Goal: Complete application form: Complete application form

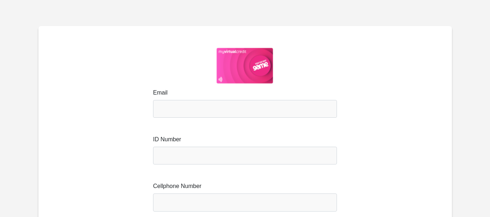
click at [257, 62] on img at bounding box center [245, 66] width 57 height 36
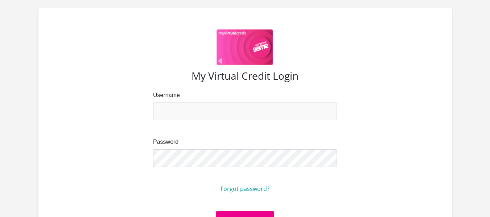
scroll to position [17, 0]
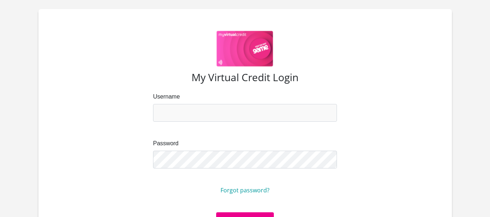
click at [235, 53] on img at bounding box center [245, 49] width 57 height 36
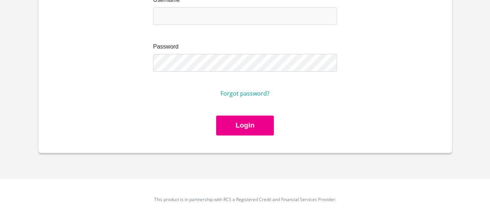
scroll to position [117, 0]
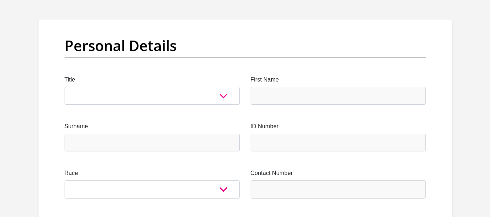
scroll to position [65, 0]
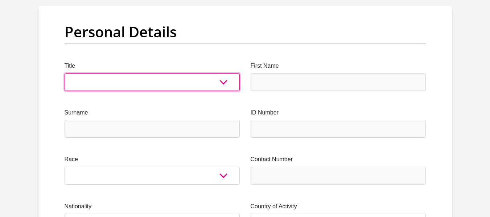
click at [225, 78] on select "Mr Ms Mrs Dr Other" at bounding box center [152, 82] width 175 height 18
select select "Ms"
click at [65, 73] on select "Mr Ms Mrs Dr Other" at bounding box center [152, 82] width 175 height 18
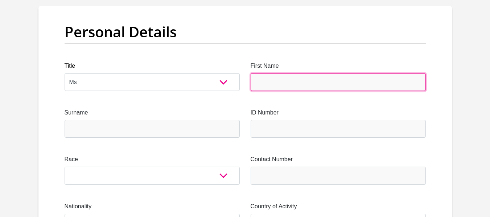
click at [289, 80] on input "First Name" at bounding box center [338, 82] width 175 height 18
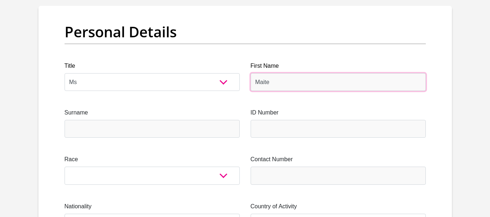
type input "Maite"
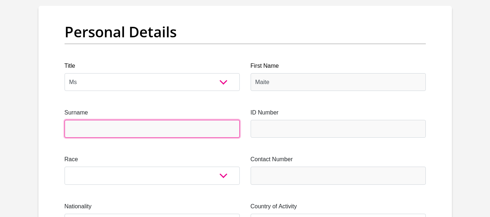
click at [155, 134] on input "Surname" at bounding box center [152, 129] width 175 height 18
type input "mala"
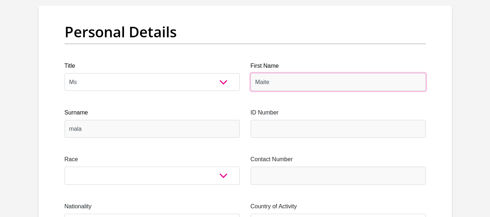
click at [293, 82] on input "Maite" at bounding box center [338, 82] width 175 height 18
type input "M"
type input "maite"
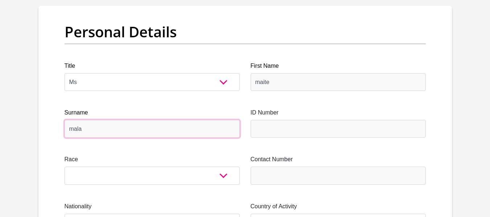
click at [114, 125] on input "mala" at bounding box center [152, 129] width 175 height 18
type input "malatsa"
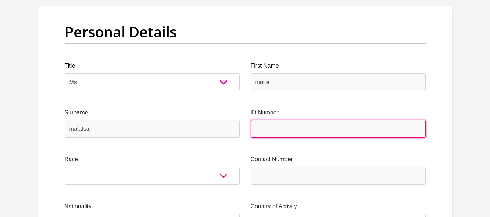
click at [260, 133] on input "ID Number" at bounding box center [338, 129] width 175 height 18
type input "8509230973085"
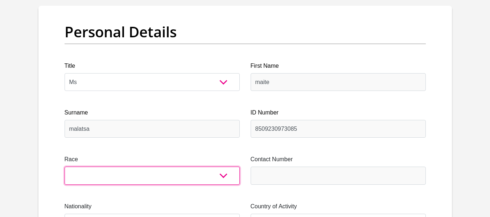
click at [226, 181] on select "Black Coloured Indian White Other" at bounding box center [152, 176] width 175 height 18
select select "1"
click at [65, 167] on select "Black Coloured Indian White Other" at bounding box center [152, 176] width 175 height 18
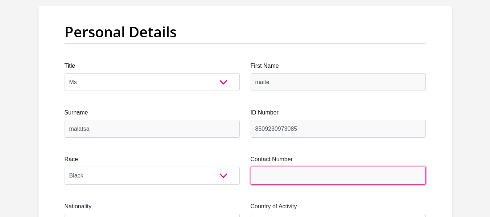
click at [295, 174] on input "Contact Number" at bounding box center [338, 176] width 175 height 18
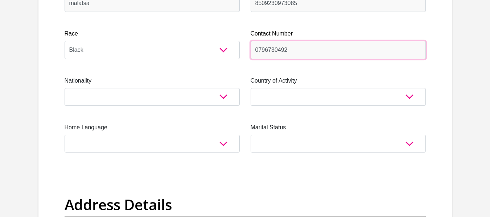
scroll to position [196, 0]
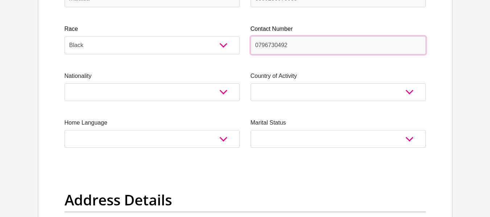
type input "0796730492"
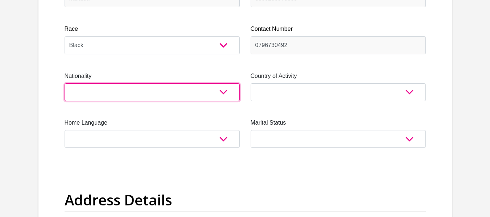
click at [194, 85] on select "South Africa Afghanistan Aland Islands Albania Algeria America Samoa American V…" at bounding box center [152, 92] width 175 height 18
select select "ZAF"
click at [65, 83] on select "South Africa Afghanistan Aland Islands Albania Algeria America Samoa American V…" at bounding box center [152, 92] width 175 height 18
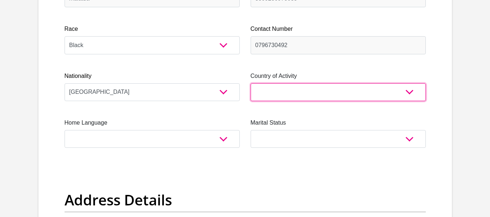
click at [301, 93] on select "South Africa Afghanistan Aland Islands Albania Algeria America Samoa American V…" at bounding box center [338, 92] width 175 height 18
select select "ZAF"
click at [251, 83] on select "South Africa Afghanistan Aland Islands Albania Algeria America Samoa American V…" at bounding box center [338, 92] width 175 height 18
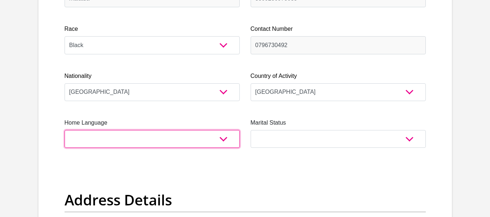
click at [186, 140] on select "Afrikaans English Sepedi South Ndebele Southern Sotho Swati Tsonga Tswana Venda…" at bounding box center [152, 139] width 175 height 18
select select "nso"
click at [65, 130] on select "Afrikaans English Sepedi South Ndebele Southern Sotho Swati Tsonga Tswana Venda…" at bounding box center [152, 139] width 175 height 18
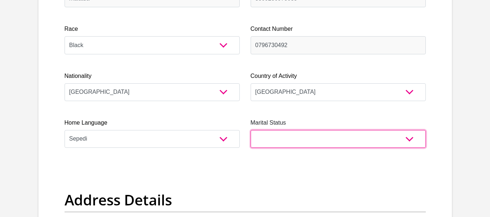
click at [296, 136] on select "Married ANC Single Divorced Widowed Married COP or Customary Law" at bounding box center [338, 139] width 175 height 18
select select "2"
click at [251, 130] on select "Married ANC Single Divorced Widowed Married COP or Customary Law" at bounding box center [338, 139] width 175 height 18
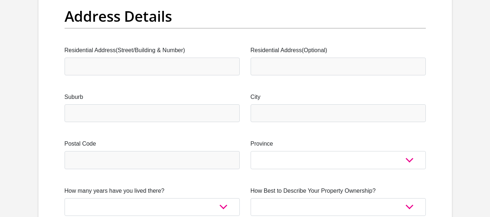
scroll to position [394, 0]
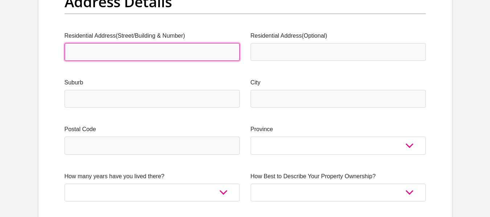
click at [198, 54] on input "Residential Address(Street/Building & Number)" at bounding box center [152, 52] width 175 height 18
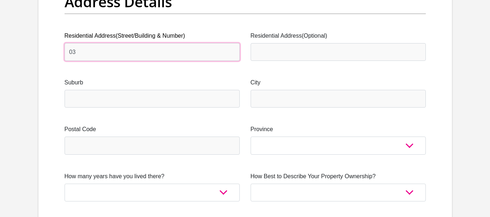
type input "03"
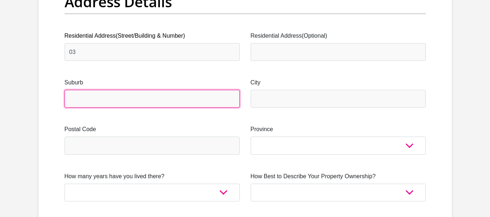
click at [174, 102] on input "Suburb" at bounding box center [152, 99] width 175 height 18
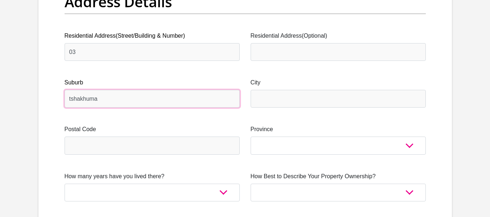
type input "tshakhuma"
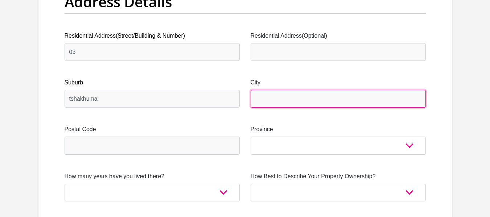
click at [303, 102] on input "City" at bounding box center [338, 99] width 175 height 18
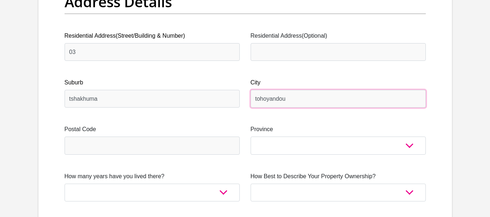
type input "tohoyandou"
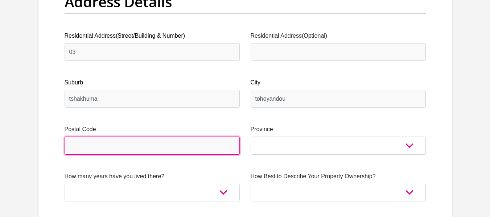
click at [193, 145] on input "Postal Code" at bounding box center [152, 146] width 175 height 18
type input "0951"
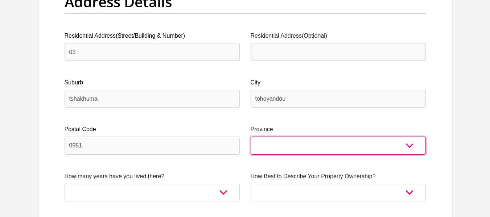
click at [299, 145] on select "Eastern Cape Free State Gauteng KwaZulu-Natal Limpopo Mpumalanga Northern Cape …" at bounding box center [338, 146] width 175 height 18
select select "Limpopo"
click at [251, 137] on select "Eastern Cape Free State Gauteng KwaZulu-Natal Limpopo Mpumalanga Northern Cape …" at bounding box center [338, 146] width 175 height 18
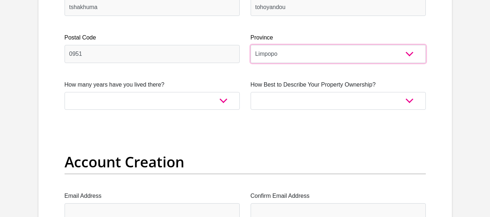
scroll to position [505, 0]
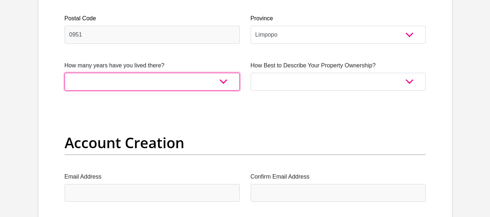
click at [203, 85] on select "less than 1 year 1-3 years 3-5 years 5+ years" at bounding box center [152, 82] width 175 height 18
select select "5"
click at [65, 73] on select "less than 1 year 1-3 years 3-5 years 5+ years" at bounding box center [152, 82] width 175 height 18
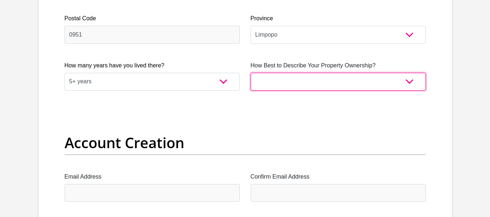
click at [293, 82] on select "Owned Rented Family Owned Company Dwelling" at bounding box center [338, 82] width 175 height 18
select select "Owned"
click at [251, 73] on select "Owned Rented Family Owned Company Dwelling" at bounding box center [338, 82] width 175 height 18
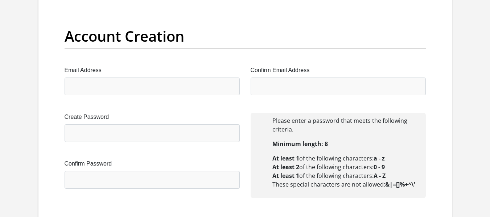
scroll to position [636, 0]
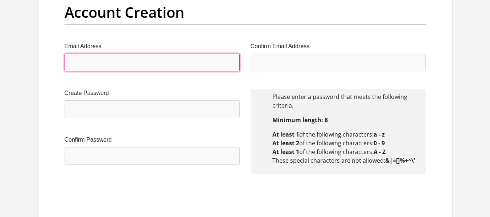
click at [97, 68] on input "Email Address" at bounding box center [152, 63] width 175 height 18
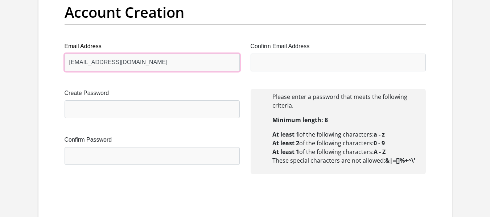
type input "pinkmal09@gmail.com"
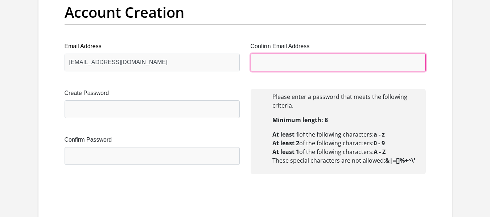
click at [273, 58] on input "Confirm Email Address" at bounding box center [338, 63] width 175 height 18
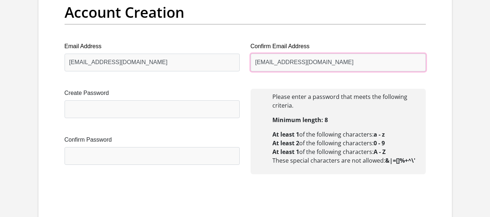
type input "pinkmal09@gmail.com"
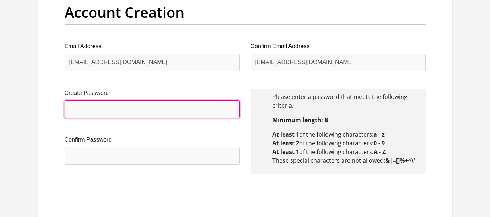
click at [187, 112] on input "Create Password" at bounding box center [152, 109] width 175 height 18
type input "Pm#0796730492"
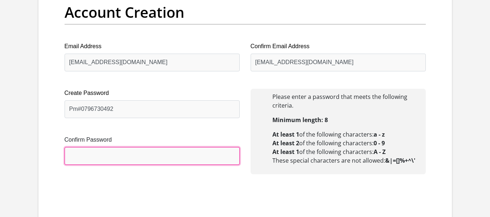
click at [168, 154] on input "Confirm Password" at bounding box center [152, 156] width 175 height 18
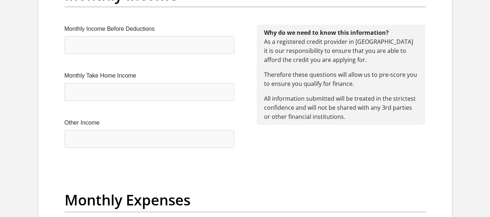
scroll to position [883, 0]
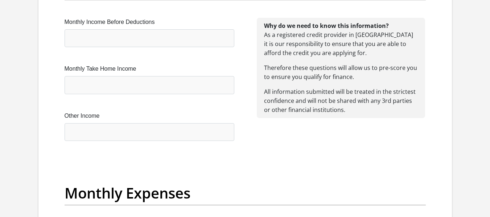
type input "Pm#0796730492"
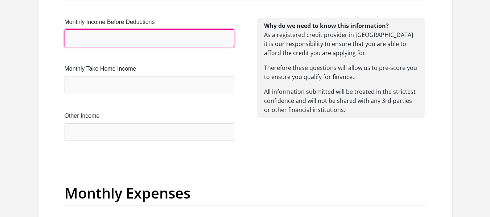
click at [157, 40] on input "Monthly Income Before Deductions" at bounding box center [150, 38] width 170 height 18
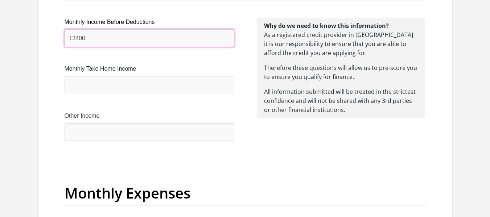
type input "13400"
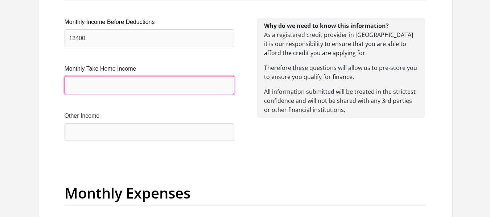
click at [151, 85] on input "Monthly Take Home Income" at bounding box center [150, 85] width 170 height 18
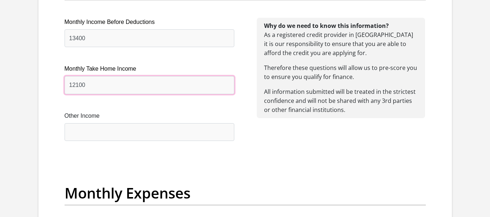
type input "12100"
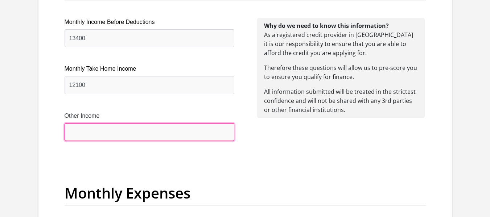
click at [164, 130] on input "Other Income" at bounding box center [150, 132] width 170 height 18
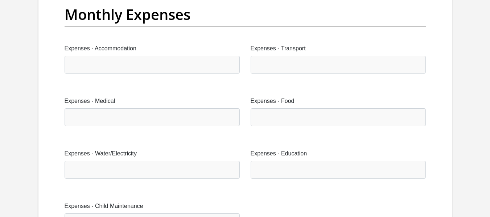
scroll to position [1071, 0]
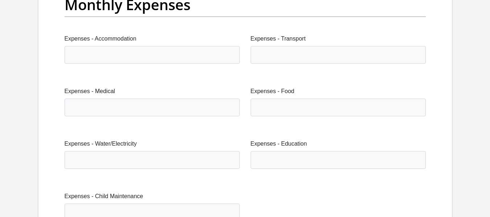
type input "0"
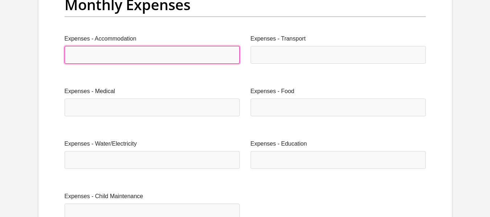
click at [151, 54] on input "Expenses - Accommodation" at bounding box center [152, 55] width 175 height 18
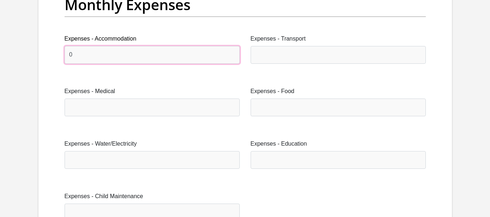
type input "0"
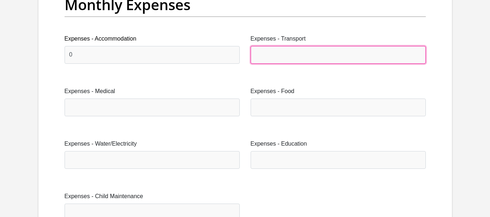
click at [254, 54] on input "Expenses - Transport" at bounding box center [338, 55] width 175 height 18
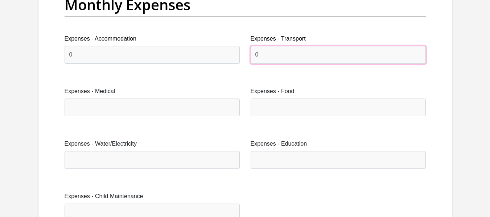
type input "0"
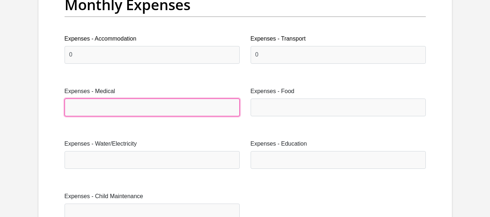
click at [181, 112] on input "Expenses - Medical" at bounding box center [152, 108] width 175 height 18
type input "0"
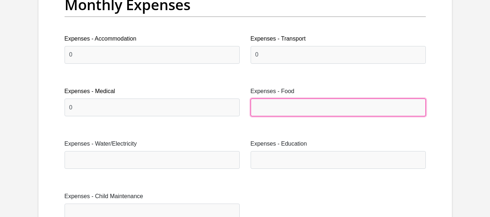
click at [288, 105] on input "Expenses - Food" at bounding box center [338, 108] width 175 height 18
type input "500"
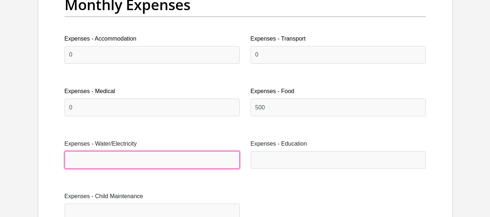
click at [233, 156] on input "Expenses - Water/Electricity" at bounding box center [152, 160] width 175 height 18
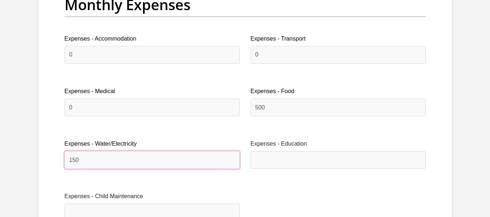
type input "150"
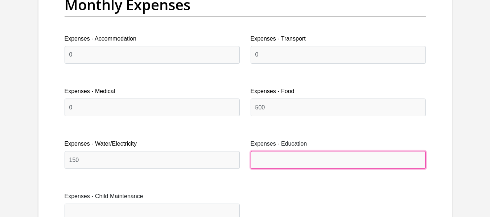
click at [342, 159] on input "Expenses - Education" at bounding box center [338, 160] width 175 height 18
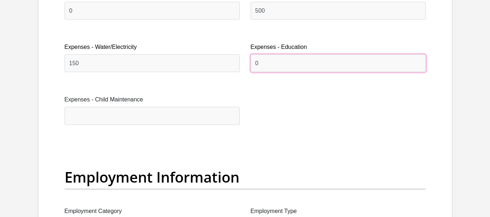
scroll to position [1183, 0]
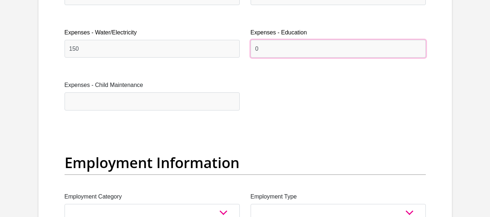
type input "0"
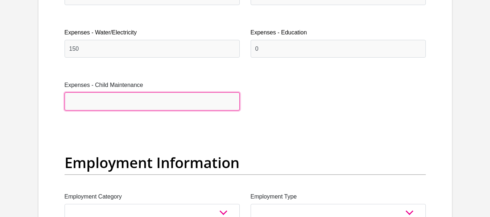
click at [180, 98] on input "Expenses - Child Maintenance" at bounding box center [152, 102] width 175 height 18
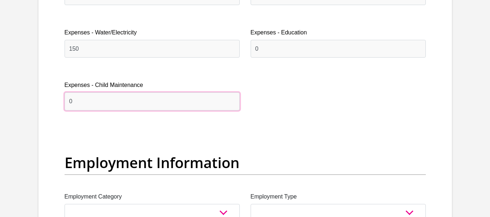
type input "0"
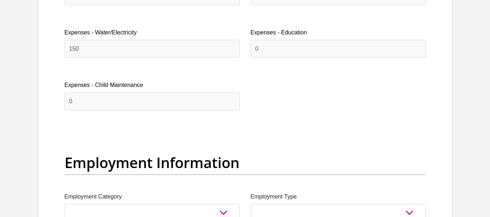
click at [490, 214] on section "Personal Details Title Mr Ms Mrs Dr Other First Name maite Surname malatsa ID N…" at bounding box center [245, 132] width 490 height 2541
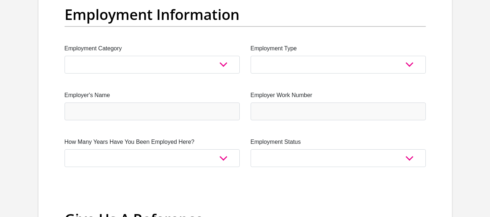
scroll to position [1342, 0]
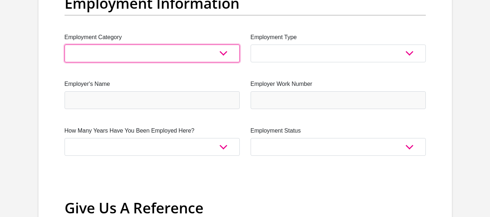
click at [187, 54] on select "AGRICULTURE ALCOHOL & TOBACCO CONSTRUCTION MATERIALS METALLURGY EQUIPMENT FOR R…" at bounding box center [152, 54] width 175 height 18
click at [151, 57] on select "AGRICULTURE ALCOHOL & TOBACCO CONSTRUCTION MATERIALS METALLURGY EQUIPMENT FOR R…" at bounding box center [152, 54] width 175 height 18
select select "53"
click at [65, 45] on select "AGRICULTURE ALCOHOL & TOBACCO CONSTRUCTION MATERIALS METALLURGY EQUIPMENT FOR R…" at bounding box center [152, 54] width 175 height 18
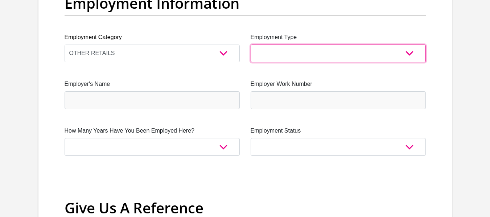
click at [296, 58] on select "College/Lecturer Craft Seller Creative Driver Executive Farmer Forces - Non Com…" at bounding box center [338, 54] width 175 height 18
select select "Sales"
click at [251, 45] on select "College/Lecturer Craft Seller Creative Driver Executive Farmer Forces - Non Com…" at bounding box center [338, 54] width 175 height 18
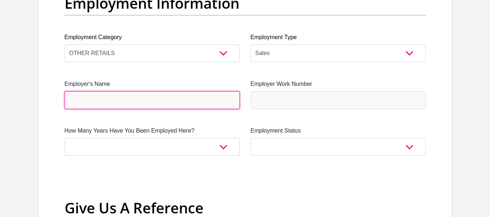
click at [124, 99] on input "Employer's Name" at bounding box center [152, 100] width 175 height 18
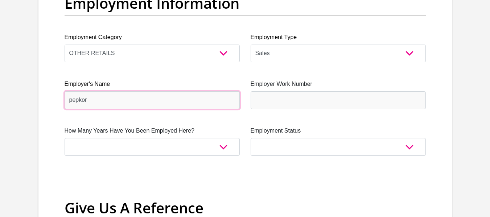
type input "pepkor"
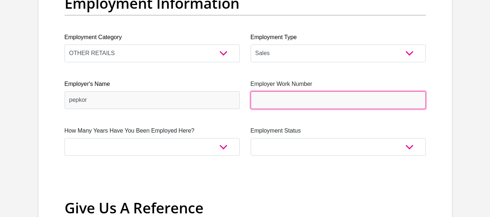
click at [288, 108] on input "Employer Work Number" at bounding box center [338, 100] width 175 height 18
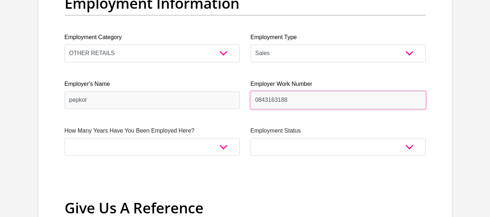
type input "0843163188"
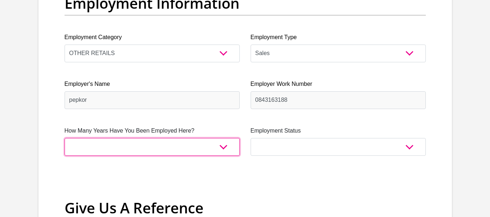
click at [170, 153] on select "less than 1 year 1-3 years 3-5 years 5+ years" at bounding box center [152, 147] width 175 height 18
select select "48"
click at [65, 138] on select "less than 1 year 1-3 years 3-5 years 5+ years" at bounding box center [152, 147] width 175 height 18
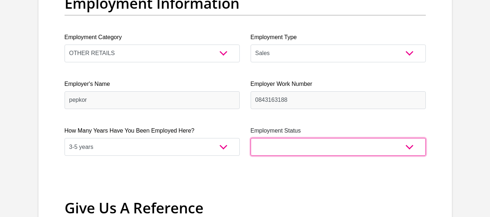
click at [323, 145] on select "Permanent/Full-time Part-time/Casual Contract Worker Self-Employed Housewife Re…" at bounding box center [338, 147] width 175 height 18
select select "1"
click at [251, 138] on select "Permanent/Full-time Part-time/Casual Contract Worker Self-Employed Housewife Re…" at bounding box center [338, 147] width 175 height 18
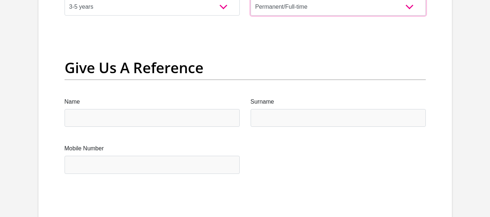
scroll to position [1497, 0]
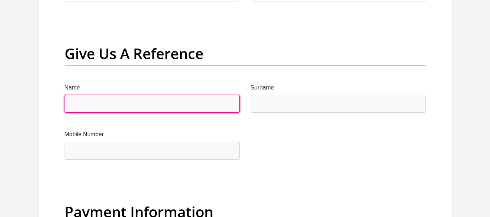
click at [131, 103] on input "Name" at bounding box center [152, 104] width 175 height 18
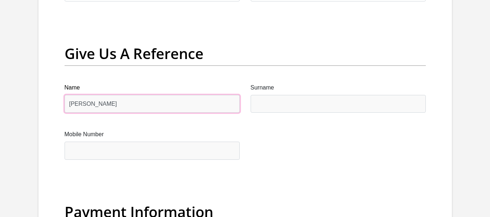
type input "peter"
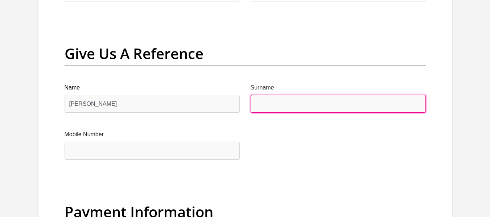
click at [277, 104] on input "Surname" at bounding box center [338, 104] width 175 height 18
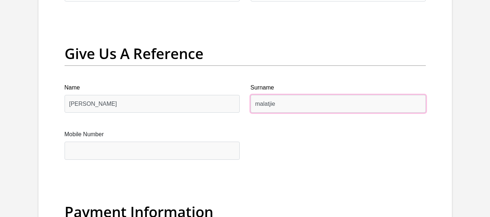
type input "malatjie"
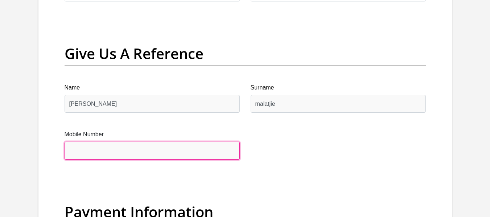
click at [214, 154] on input "Mobile Number" at bounding box center [152, 151] width 175 height 18
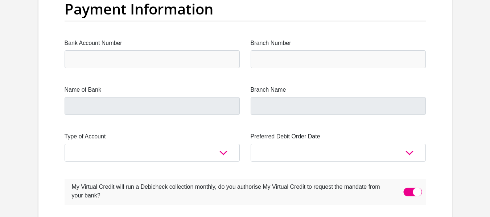
scroll to position [1714, 0]
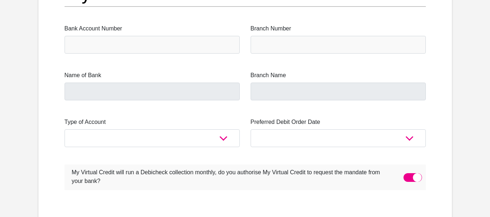
type input "0843163187"
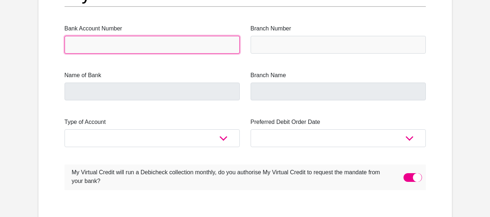
click at [213, 47] on input "Bank Account Number" at bounding box center [152, 45] width 175 height 18
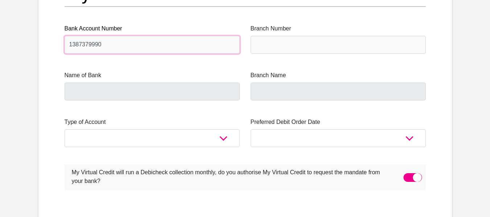
type input "1387379990"
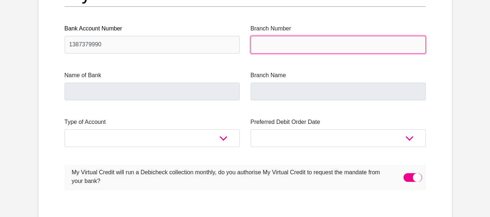
click at [293, 42] on input "Branch Number" at bounding box center [338, 45] width 175 height 18
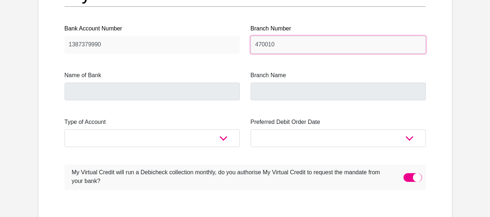
type input "470010"
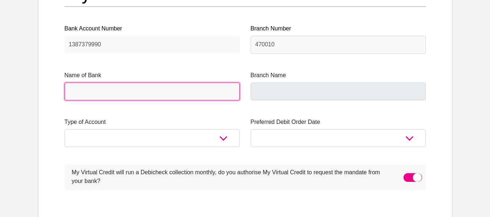
click at [198, 87] on input "Name of Bank" at bounding box center [152, 92] width 175 height 18
type input "CAPITEC BANK LIMITED"
type input "CAPITEC BANK CPC"
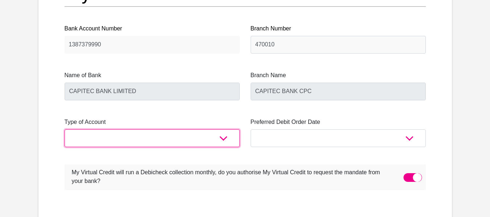
click at [199, 132] on select "Cheque Savings" at bounding box center [152, 139] width 175 height 18
select select "SAV"
click at [65, 130] on select "Cheque Savings" at bounding box center [152, 139] width 175 height 18
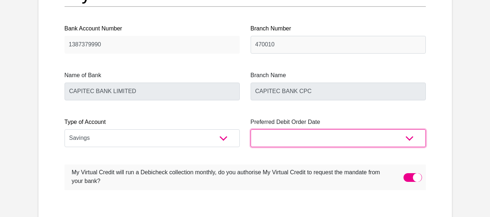
click at [355, 141] on select "1st 2nd 3rd 4th 5th 7th 18th 19th 20th 21st 22nd 23rd 24th 25th 26th 27th 28th …" at bounding box center [338, 139] width 175 height 18
select select "5"
click at [251, 130] on select "1st 2nd 3rd 4th 5th 7th 18th 19th 20th 21st 22nd 23rd 24th 25th 26th 27th 28th …" at bounding box center [338, 139] width 175 height 18
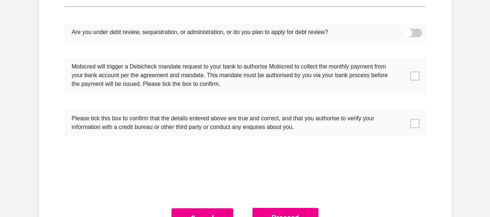
scroll to position [2343, 0]
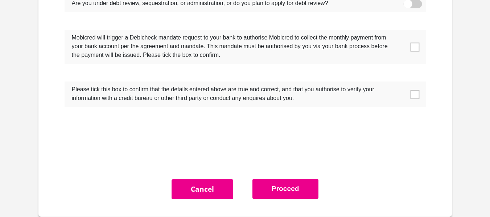
click at [414, 50] on span at bounding box center [414, 46] width 9 height 9
click at [400, 32] on input "checkbox" at bounding box center [400, 32] width 0 height 0
click at [416, 95] on span at bounding box center [414, 94] width 9 height 9
click at [400, 83] on input "checkbox" at bounding box center [400, 83] width 0 height 0
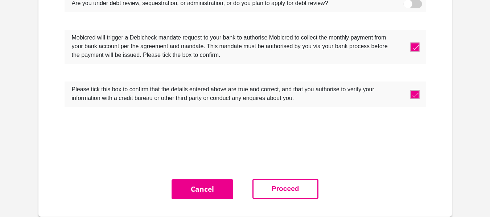
click at [276, 192] on button "Proceed" at bounding box center [285, 189] width 66 height 20
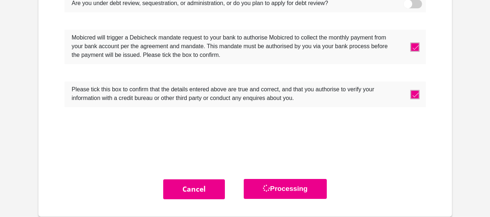
scroll to position [0, 0]
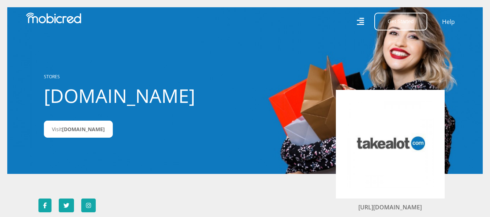
click at [100, 133] on span "Takealot.credit" at bounding box center [83, 129] width 43 height 7
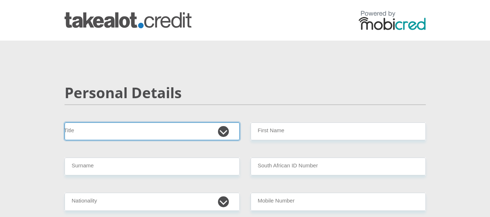
click at [135, 136] on select "Mr Ms Mrs Dr Other" at bounding box center [152, 132] width 175 height 18
select select "Ms"
click at [65, 123] on select "Mr Ms Mrs Dr Other" at bounding box center [152, 132] width 175 height 18
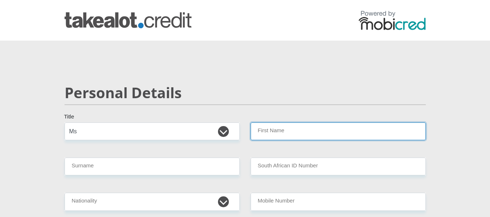
click at [280, 129] on input "First Name" at bounding box center [338, 132] width 175 height 18
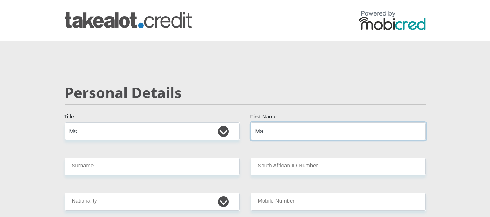
type input "M"
type input "maite"
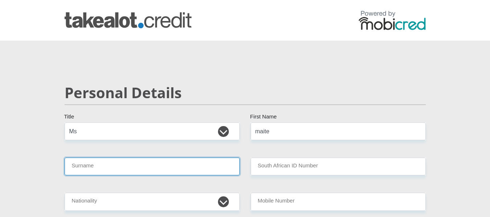
click at [108, 174] on input "Surname" at bounding box center [152, 167] width 175 height 18
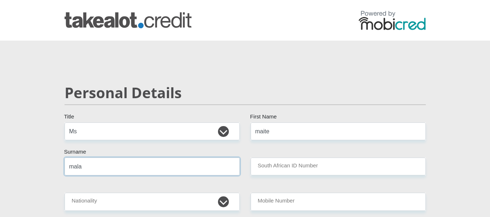
type input "malatsa"
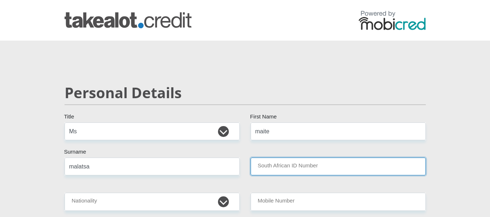
click at [313, 169] on input "South African ID Number" at bounding box center [338, 167] width 175 height 18
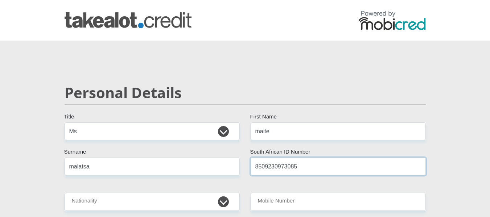
type input "8509230973085"
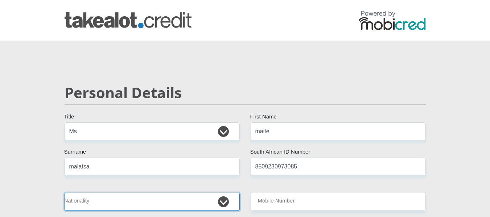
click at [128, 202] on select "South Africa Afghanistan Aland Islands Albania Algeria America Samoa American V…" at bounding box center [152, 202] width 175 height 18
select select "ZAF"
click at [65, 193] on select "South Africa Afghanistan Aland Islands Albania Algeria America Samoa American V…" at bounding box center [152, 202] width 175 height 18
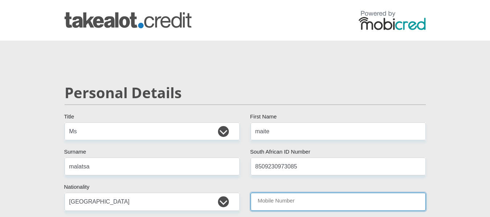
click at [291, 202] on input "Mobile Number" at bounding box center [338, 202] width 175 height 18
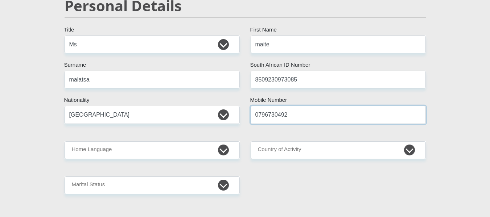
scroll to position [140, 0]
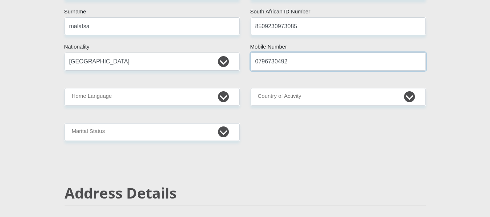
type input "0796730492"
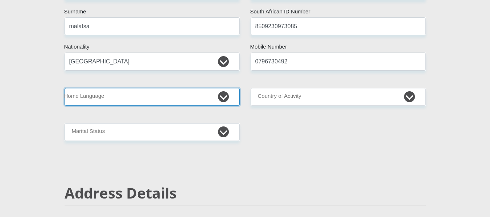
click at [153, 102] on select "Afrikaans English Sepedi South Ndebele Southern Sotho Swati Tsonga Tswana Venda…" at bounding box center [152, 97] width 175 height 18
select select "nso"
click at [65, 88] on select "Afrikaans English Sepedi South Ndebele Southern Sotho Swati Tsonga Tswana Venda…" at bounding box center [152, 97] width 175 height 18
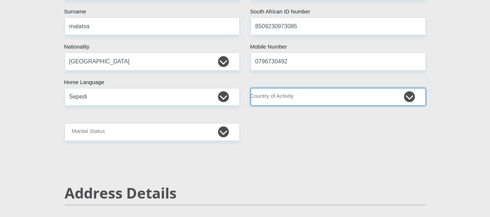
click at [300, 98] on select "[GEOGRAPHIC_DATA] [GEOGRAPHIC_DATA] [GEOGRAPHIC_DATA] [GEOGRAPHIC_DATA] [GEOGRA…" at bounding box center [338, 97] width 175 height 18
select select "ZAF"
click at [251, 88] on select "[GEOGRAPHIC_DATA] [GEOGRAPHIC_DATA] [GEOGRAPHIC_DATA] [GEOGRAPHIC_DATA] [GEOGRA…" at bounding box center [338, 97] width 175 height 18
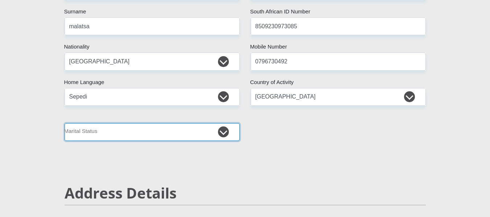
click at [169, 129] on select "Married ANC Single Divorced Widowed Married COP or Customary Law" at bounding box center [152, 132] width 175 height 18
select select "2"
click at [65, 123] on select "Married ANC Single Divorced Widowed Married COP or Customary Law" at bounding box center [152, 132] width 175 height 18
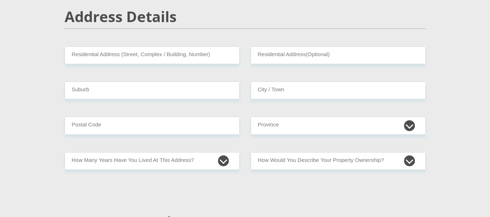
scroll to position [324, 0]
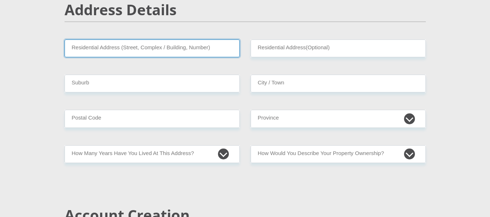
click at [205, 50] on input "Residential Address (Street, Complex / Building, Number)" at bounding box center [152, 49] width 175 height 18
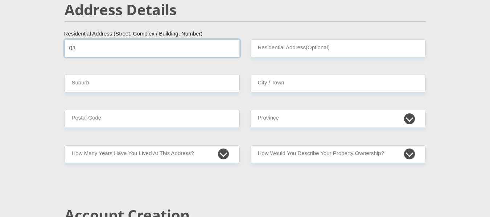
type input "03"
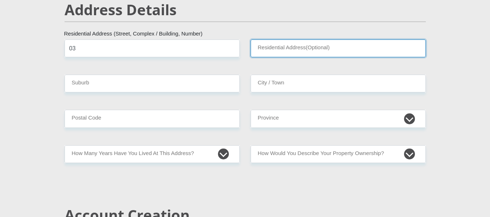
click at [299, 46] on input "Residential Address(Optional)" at bounding box center [338, 49] width 175 height 18
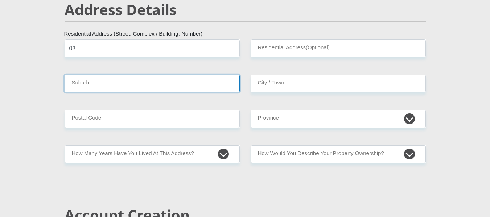
click at [190, 80] on input "Suburb" at bounding box center [152, 84] width 175 height 18
type input "tshakhuma"
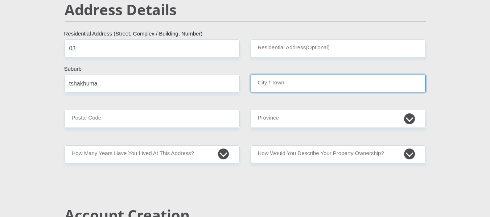
click at [321, 82] on input "City / Town" at bounding box center [338, 84] width 175 height 18
type input "tohoyandou"
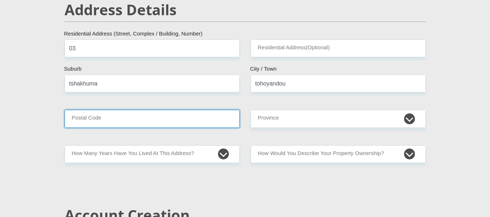
click at [183, 118] on input "Postal Code" at bounding box center [152, 119] width 175 height 18
click at [182, 113] on input "Postal Code" at bounding box center [152, 119] width 175 height 18
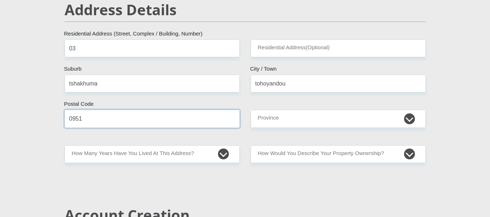
type input "0951"
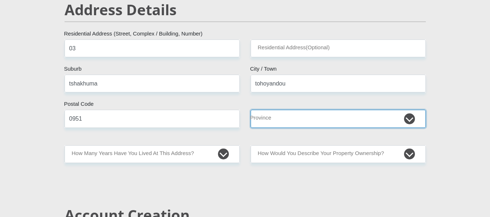
click at [345, 122] on select "Eastern Cape Free State Gauteng KwaZulu-Natal Limpopo Mpumalanga Northern Cape …" at bounding box center [338, 119] width 175 height 18
select select "Limpopo"
click at [251, 110] on select "Eastern Cape Free State Gauteng KwaZulu-Natal Limpopo Mpumalanga Northern Cape …" at bounding box center [338, 119] width 175 height 18
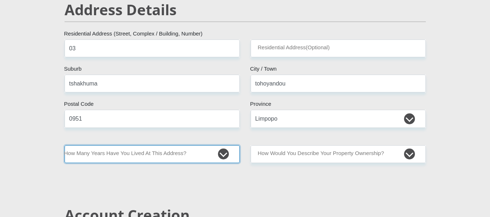
click at [169, 156] on select "less than 1 year 1-3 years 3-5 years 5+ years" at bounding box center [152, 154] width 175 height 18
select select "5"
click at [65, 145] on select "less than 1 year 1-3 years 3-5 years 5+ years" at bounding box center [152, 154] width 175 height 18
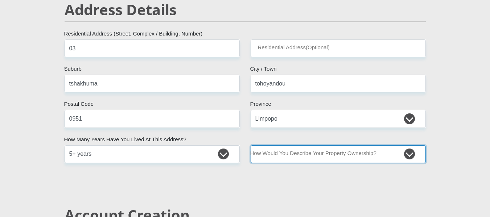
click at [298, 149] on select "Owned Rented Family Owned Company Dwelling" at bounding box center [338, 154] width 175 height 18
select select "Owned"
click at [251, 145] on select "Owned Rented Family Owned Company Dwelling" at bounding box center [338, 154] width 175 height 18
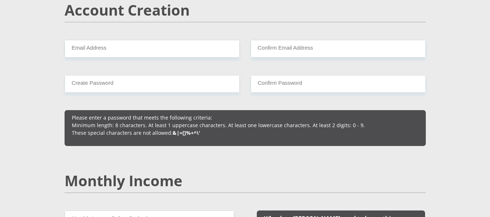
scroll to position [546, 0]
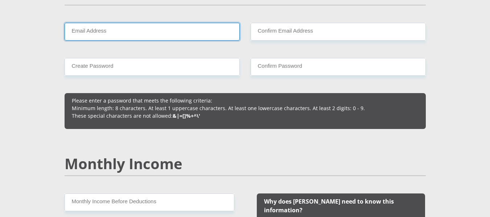
click at [167, 23] on input "Email Address" at bounding box center [152, 32] width 175 height 18
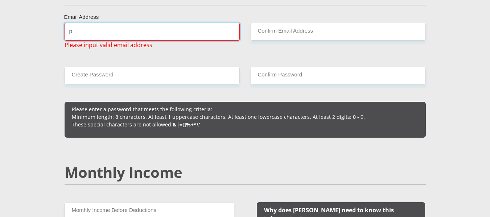
type input "[EMAIL_ADDRESS][DOMAIN_NAME]"
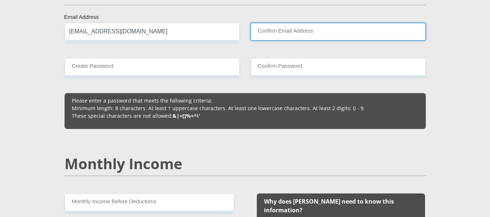
click at [309, 30] on input "Confirm Email Address" at bounding box center [338, 32] width 175 height 18
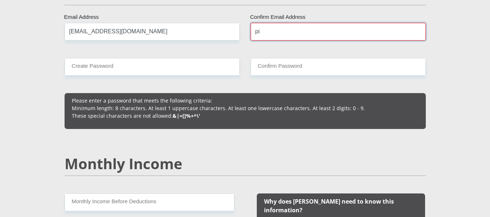
type input "[EMAIL_ADDRESS][DOMAIN_NAME]"
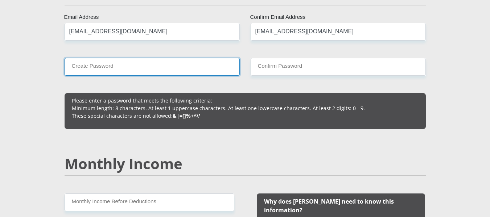
click at [183, 71] on input "Create Password" at bounding box center [152, 67] width 175 height 18
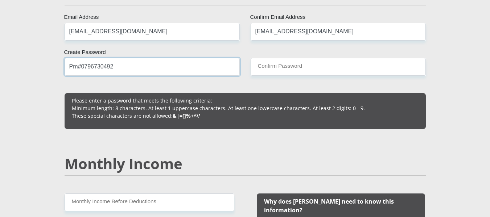
click at [81, 66] on input "Pm#0796730492" at bounding box center [152, 67] width 175 height 18
type input "Pm?0796730492"
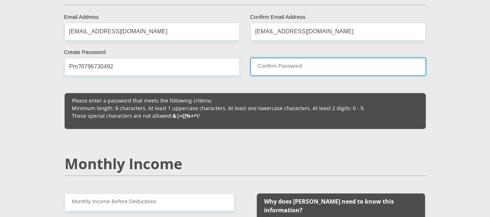
click at [292, 64] on input "Confirm Password" at bounding box center [338, 67] width 175 height 18
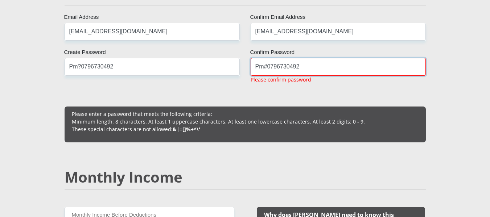
click at [266, 69] on input "Pm#0796730492" at bounding box center [338, 67] width 175 height 18
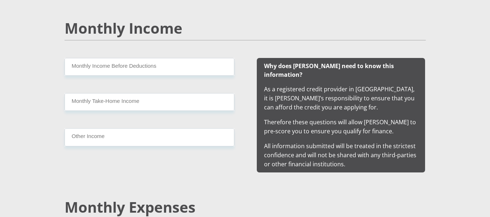
scroll to position [696, 0]
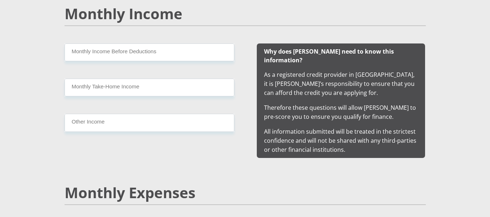
type input "Pm?0796730492"
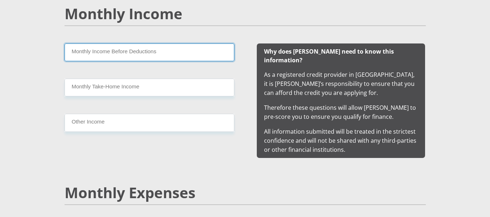
click at [141, 54] on input "Monthly Income Before Deductions" at bounding box center [150, 53] width 170 height 18
type input "13400"
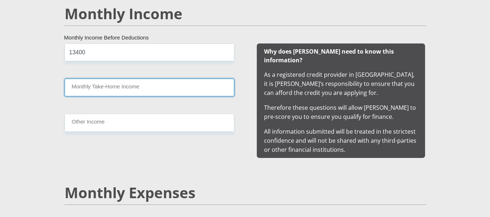
click at [128, 83] on input "Monthly Take-Home Income" at bounding box center [150, 88] width 170 height 18
type input "12100"
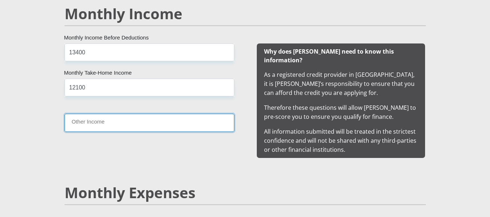
click at [117, 131] on input "Other Income" at bounding box center [150, 123] width 170 height 18
type input "0"
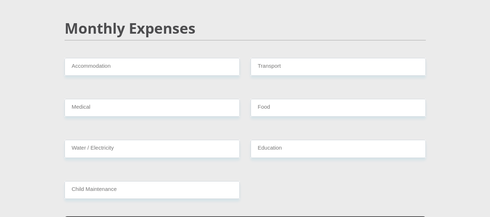
scroll to position [875, 0]
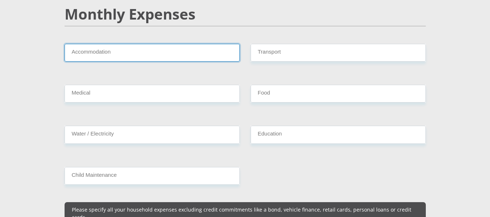
click at [136, 45] on input "Accommodation" at bounding box center [152, 53] width 175 height 18
type input "0"
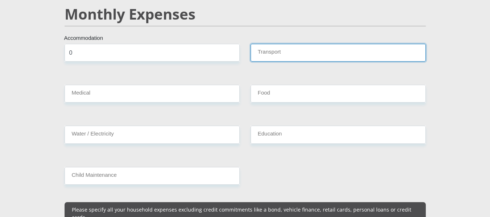
click at [292, 48] on input "Transport" at bounding box center [338, 53] width 175 height 18
type input "0"
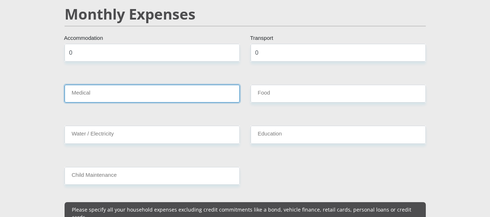
click at [198, 91] on input "Medical" at bounding box center [152, 94] width 175 height 18
click at [133, 90] on input "Medical" at bounding box center [152, 94] width 175 height 18
type input "0"
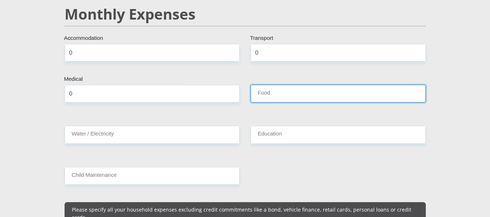
click at [292, 89] on input "Food" at bounding box center [338, 94] width 175 height 18
type input "500"
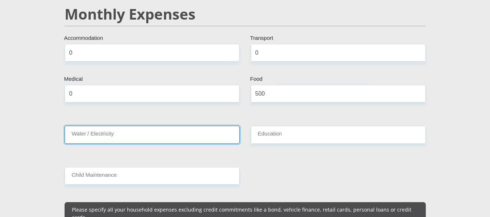
click at [164, 127] on input "Water / Electricity" at bounding box center [152, 135] width 175 height 18
type input "7"
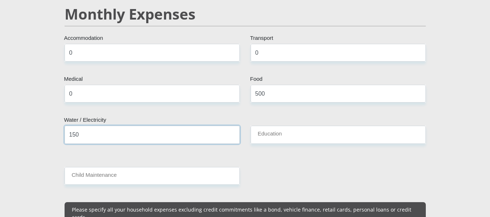
type input "150"
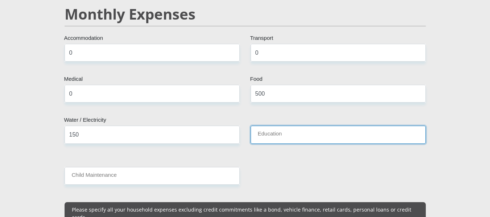
click at [282, 126] on input "Education" at bounding box center [338, 135] width 175 height 18
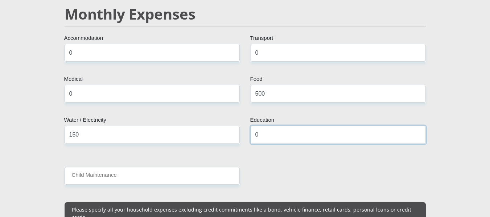
type input "0"
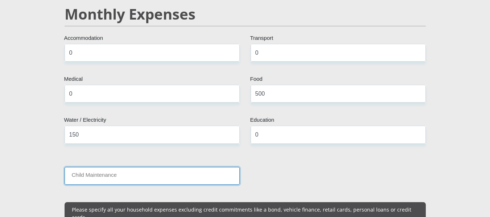
click at [166, 170] on input "Child Maintenance" at bounding box center [152, 176] width 175 height 18
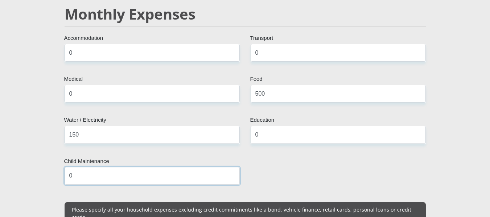
type input "0"
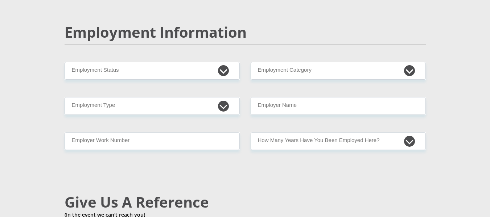
scroll to position [1107, 0]
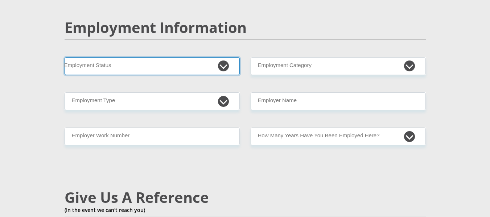
click at [143, 57] on select "Permanent/Full-time Part-time/Casual Contract Worker Self-Employed Housewife Re…" at bounding box center [152, 66] width 175 height 18
select select "1"
click at [65, 57] on select "Permanent/Full-time Part-time/Casual Contract Worker Self-Employed Housewife Re…" at bounding box center [152, 66] width 175 height 18
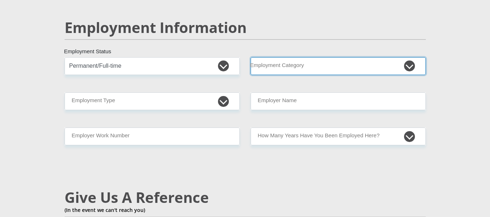
click at [303, 57] on select "AGRICULTURE ALCOHOL & TOBACCO CONSTRUCTION MATERIALS METALLURGY EQUIPMENT FOR R…" at bounding box center [338, 66] width 175 height 18
select select "53"
click at [251, 57] on select "AGRICULTURE ALCOHOL & TOBACCO CONSTRUCTION MATERIALS METALLURGY EQUIPMENT FOR R…" at bounding box center [338, 66] width 175 height 18
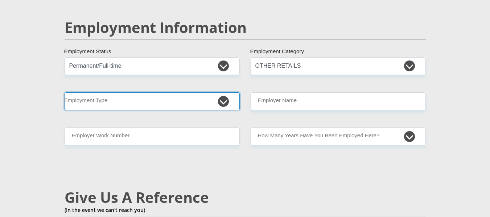
click at [146, 93] on select "College/Lecturer Craft Seller Creative Driver Executive Farmer Forces - Non Com…" at bounding box center [152, 102] width 175 height 18
select select "Sales"
click at [65, 93] on select "College/Lecturer Craft Seller Creative Driver Executive Farmer Forces - Non Com…" at bounding box center [152, 102] width 175 height 18
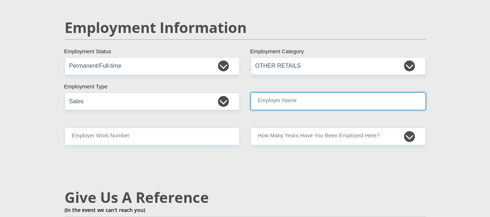
click at [289, 93] on input "Employer Name" at bounding box center [338, 102] width 175 height 18
type input "pepkor"
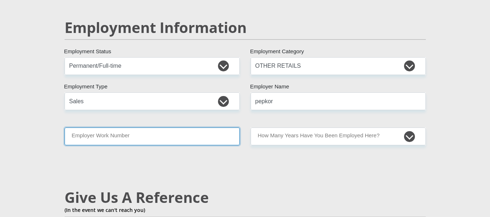
click at [180, 128] on input "Employer Work Number" at bounding box center [152, 137] width 175 height 18
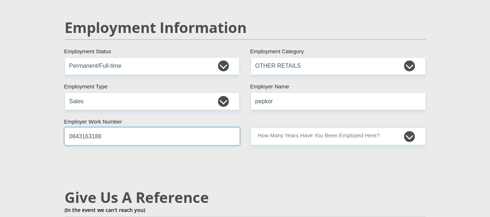
type input "0843163188"
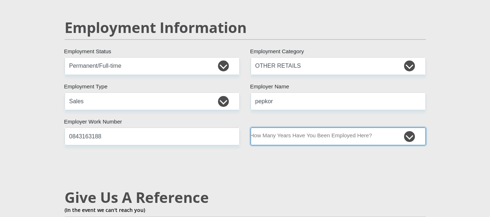
click at [297, 128] on select "less than 1 year 1-3 years 3-5 years 5+ years" at bounding box center [338, 137] width 175 height 18
select select "48"
click at [251, 128] on select "less than 1 year 1-3 years 3-5 years 5+ years" at bounding box center [338, 137] width 175 height 18
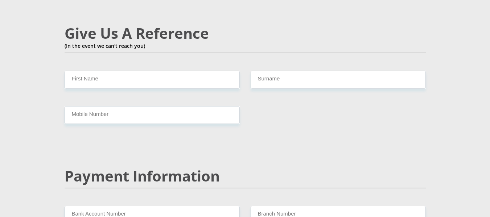
scroll to position [1282, 0]
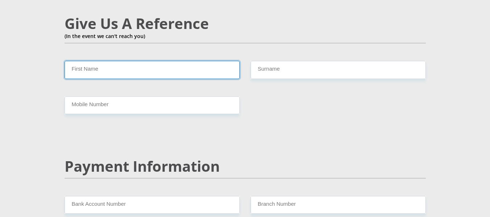
click at [176, 61] on input "First Name" at bounding box center [152, 70] width 175 height 18
click at [161, 61] on input "First Name" at bounding box center [152, 70] width 175 height 18
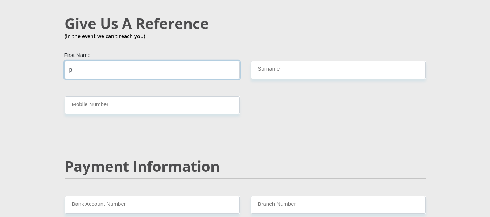
type input "peter"
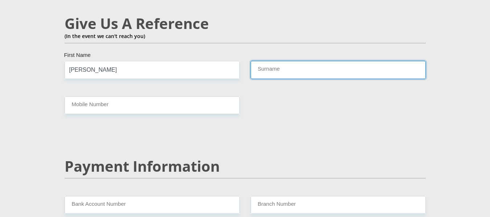
click at [315, 61] on input "Surname" at bounding box center [338, 70] width 175 height 18
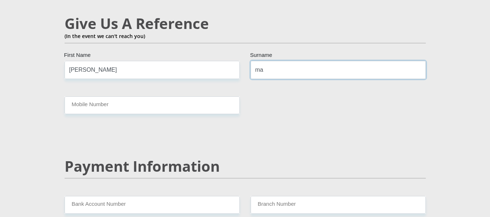
type input "malatjie"
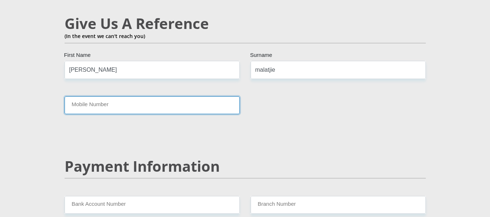
click at [177, 96] on input "Mobile Number" at bounding box center [152, 105] width 175 height 18
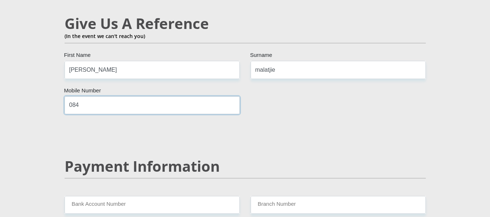
type input "0843163187"
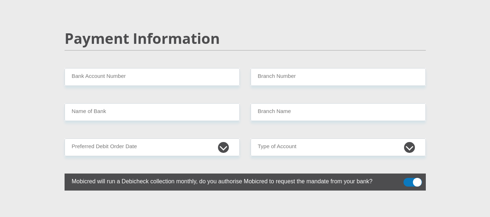
scroll to position [1412, 0]
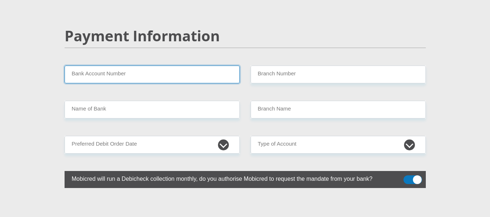
click at [198, 66] on input "Bank Account Number" at bounding box center [152, 75] width 175 height 18
type input "1387379990"
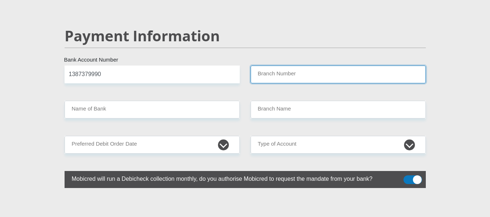
click at [300, 66] on input "Branch Number" at bounding box center [338, 75] width 175 height 18
type input "470010"
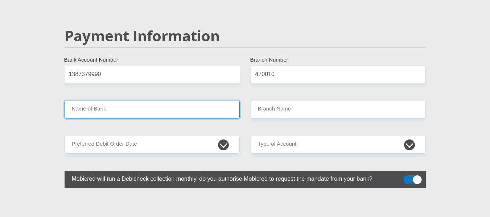
click at [161, 101] on input "Name of Bank" at bounding box center [152, 110] width 175 height 18
type input "CAPITEC BANK LIMITED"
type input "CAPITEC BANK CPC"
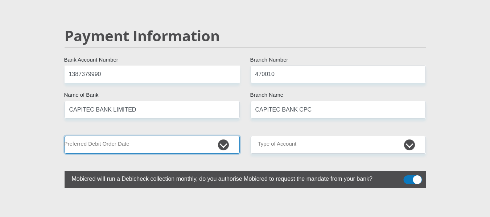
click at [161, 136] on select "1st 2nd 3rd 4th 5th 7th 18th 19th 20th 21st 22nd 23rd 24th 25th 26th 27th 28th …" at bounding box center [152, 145] width 175 height 18
select select "5"
click at [65, 136] on select "1st 2nd 3rd 4th 5th 7th 18th 19th 20th 21st 22nd 23rd 24th 25th 26th 27th 28th …" at bounding box center [152, 145] width 175 height 18
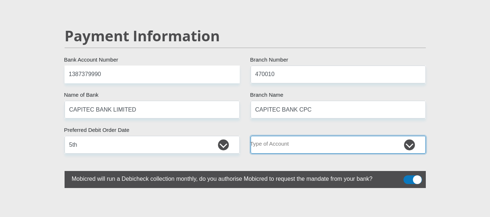
click at [291, 136] on select "Cheque Savings" at bounding box center [338, 145] width 175 height 18
select select "SAV"
click at [251, 136] on select "Cheque Savings" at bounding box center [338, 145] width 175 height 18
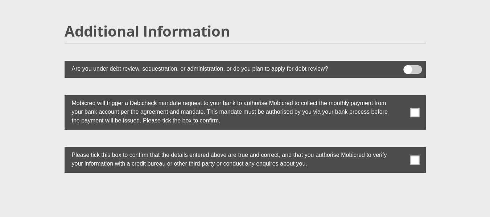
scroll to position [1987, 0]
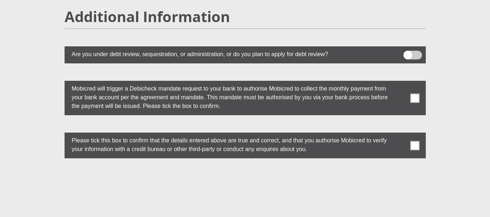
click at [413, 94] on span at bounding box center [414, 98] width 9 height 9
click at [400, 83] on input "checkbox" at bounding box center [400, 83] width 0 height 0
click at [417, 141] on span at bounding box center [414, 145] width 9 height 9
click at [400, 135] on input "checkbox" at bounding box center [400, 135] width 0 height 0
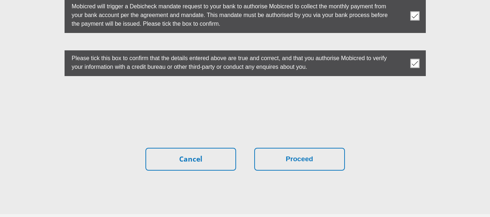
scroll to position [2092, 0]
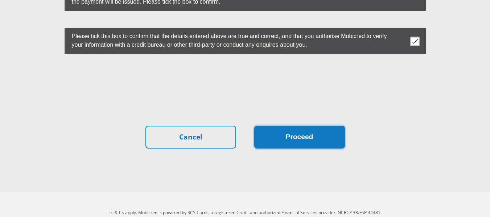
click at [312, 126] on button "Proceed" at bounding box center [299, 137] width 91 height 23
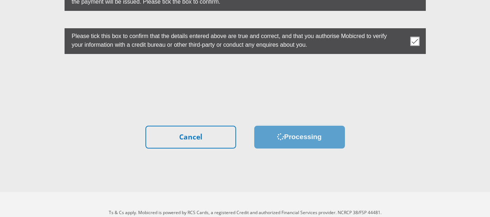
scroll to position [0, 0]
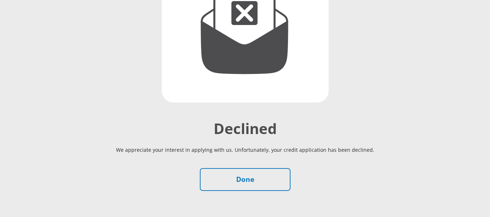
scroll to position [116, 0]
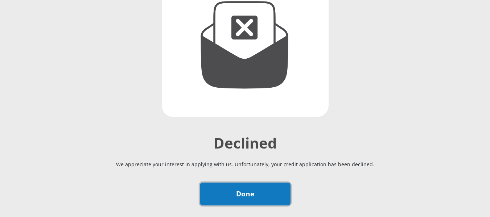
click at [260, 196] on link "Done" at bounding box center [245, 194] width 91 height 23
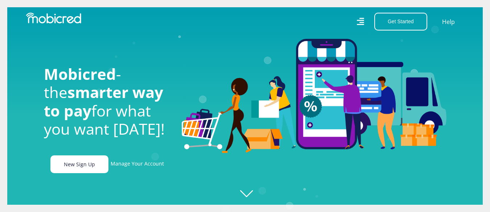
scroll to position [0, 517]
click at [88, 167] on link "New Sign Up" at bounding box center [79, 164] width 58 height 18
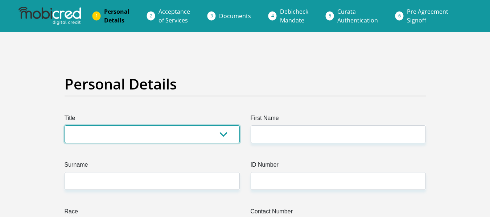
click at [137, 132] on select "Mr Ms Mrs Dr [PERSON_NAME]" at bounding box center [152, 135] width 175 height 18
select select "Ms"
click at [65, 126] on select "Mr Ms Mrs Dr [PERSON_NAME]" at bounding box center [152, 135] width 175 height 18
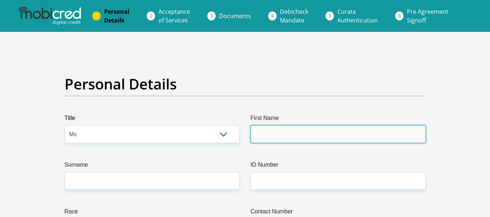
click at [269, 138] on input "First Name" at bounding box center [338, 135] width 175 height 18
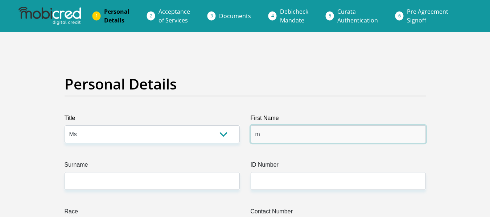
type input "maite"
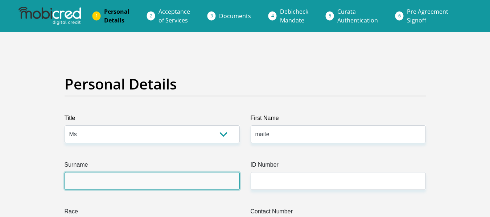
click at [174, 179] on input "Surname" at bounding box center [152, 181] width 175 height 18
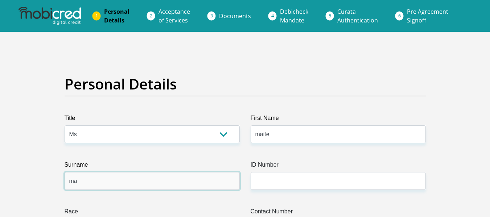
type input "malatsa"
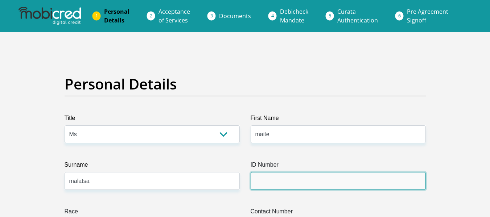
click at [304, 177] on input "ID Number" at bounding box center [338, 181] width 175 height 18
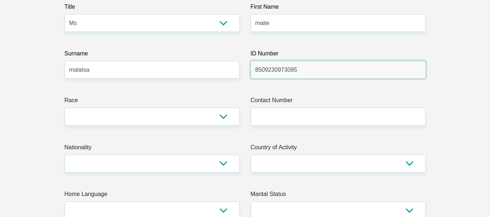
scroll to position [145, 0]
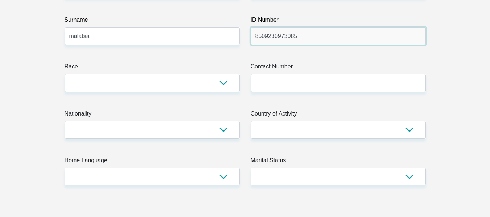
type input "8509230973085"
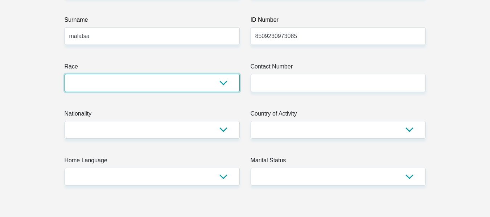
click at [178, 88] on select "Black Coloured Indian White Other" at bounding box center [152, 83] width 175 height 18
select select "1"
click at [65, 74] on select "Black Coloured Indian White Other" at bounding box center [152, 83] width 175 height 18
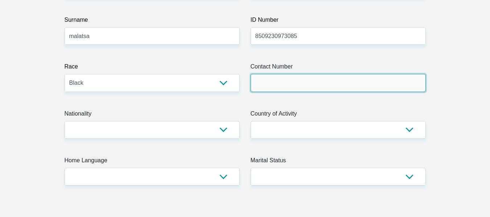
click at [303, 80] on input "Contact Number" at bounding box center [338, 83] width 175 height 18
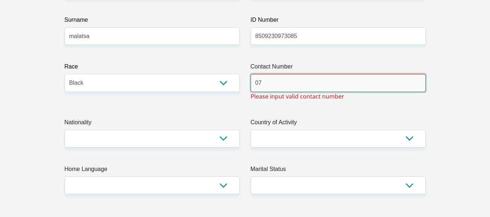
type input "0796730492"
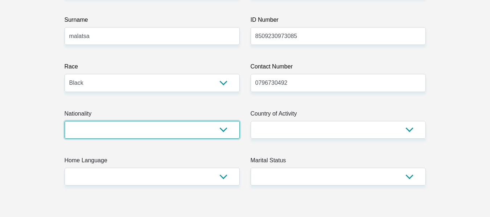
click at [135, 133] on select "South Africa Afghanistan Aland Islands Albania Algeria America Samoa American V…" at bounding box center [152, 130] width 175 height 18
select select "ZAF"
click at [65, 121] on select "South Africa Afghanistan Aland Islands Albania Algeria America Samoa American V…" at bounding box center [152, 130] width 175 height 18
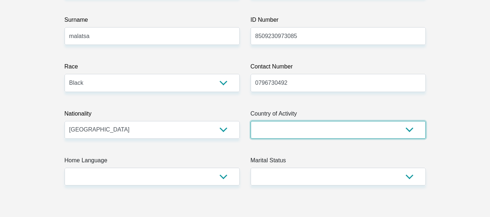
click at [290, 131] on select "South Africa Afghanistan Aland Islands Albania Algeria America Samoa American V…" at bounding box center [338, 130] width 175 height 18
select select "ZAF"
click at [251, 121] on select "South Africa Afghanistan Aland Islands Albania Algeria America Samoa American V…" at bounding box center [338, 130] width 175 height 18
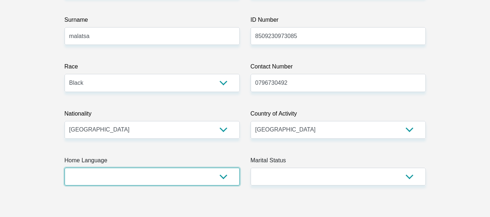
click at [149, 179] on select "Afrikaans English Sepedi South Ndebele Southern Sotho Swati Tsonga Tswana Venda…" at bounding box center [152, 177] width 175 height 18
select select "nso"
click at [65, 168] on select "Afrikaans English Sepedi South Ndebele Southern Sotho Swati Tsonga Tswana Venda…" at bounding box center [152, 177] width 175 height 18
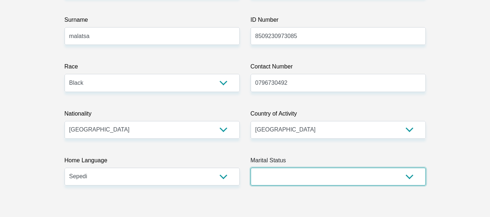
click at [309, 171] on select "Married ANC Single Divorced Widowed Married COP or Customary Law" at bounding box center [338, 177] width 175 height 18
select select "2"
click at [251, 168] on select "Married ANC Single Divorced Widowed Married COP or Customary Law" at bounding box center [338, 177] width 175 height 18
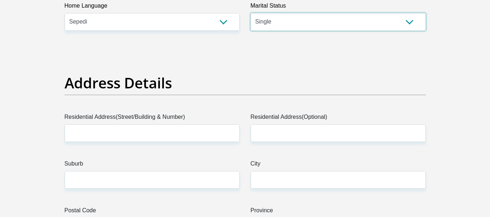
scroll to position [367, 0]
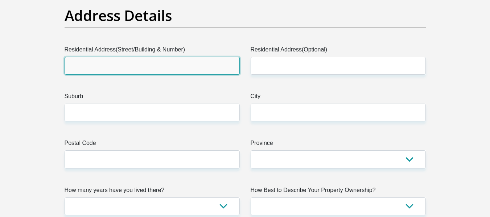
click at [184, 67] on input "Residential Address(Street/Building & Number)" at bounding box center [152, 66] width 175 height 18
type input "03"
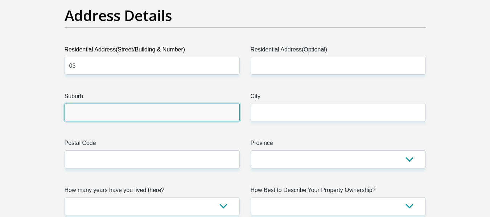
click at [152, 116] on input "Suburb" at bounding box center [152, 113] width 175 height 18
type input "tshakhuma"
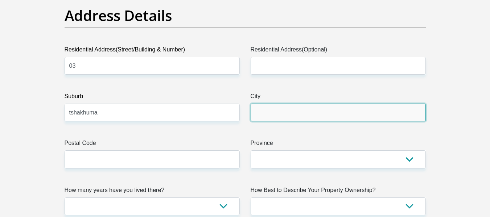
click at [278, 111] on input "City" at bounding box center [338, 113] width 175 height 18
type input "tohoyandou"
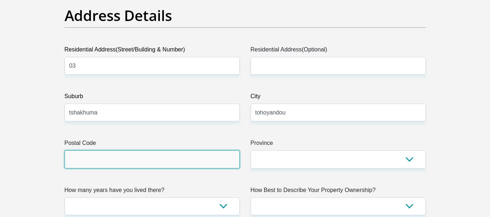
click at [148, 161] on input "Postal Code" at bounding box center [152, 160] width 175 height 18
type input "0951"
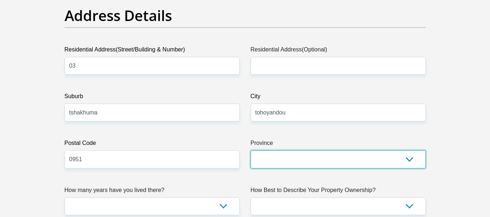
click at [305, 161] on select "Eastern Cape Free State Gauteng KwaZulu-Natal Limpopo Mpumalanga Northern Cape …" at bounding box center [338, 160] width 175 height 18
select select "Limpopo"
click at [251, 151] on select "Eastern Cape Free State Gauteng KwaZulu-Natal Limpopo Mpumalanga Northern Cape …" at bounding box center [338, 160] width 175 height 18
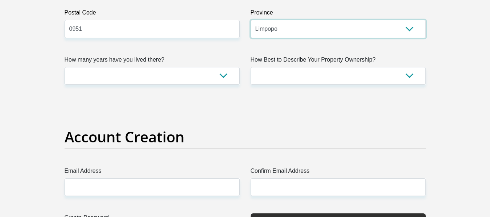
scroll to position [513, 0]
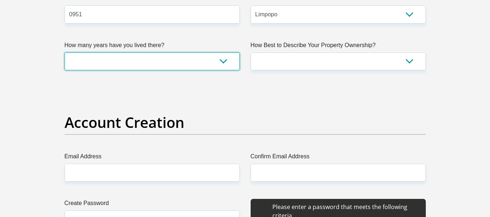
click at [219, 61] on select "less than 1 year 1-3 years 3-5 years 5+ years" at bounding box center [152, 62] width 175 height 18
select select "4"
click at [65, 53] on select "less than 1 year 1-3 years 3-5 years 5+ years" at bounding box center [152, 62] width 175 height 18
click at [182, 63] on select "less than 1 year 1-3 years 3-5 years 5+ years" at bounding box center [152, 62] width 175 height 18
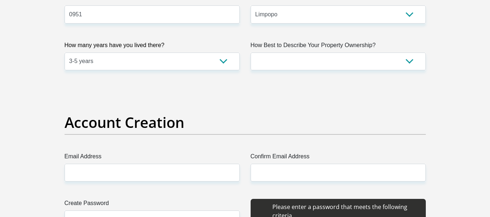
click at [161, 128] on h2 "Account Creation" at bounding box center [245, 122] width 361 height 17
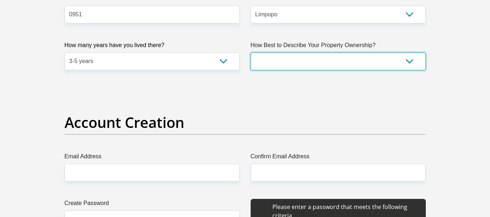
click at [301, 56] on select "Owned Rented Family Owned Company Dwelling" at bounding box center [338, 62] width 175 height 18
select select "Owned"
click at [251, 53] on select "Owned Rented Family Owned Company Dwelling" at bounding box center [338, 62] width 175 height 18
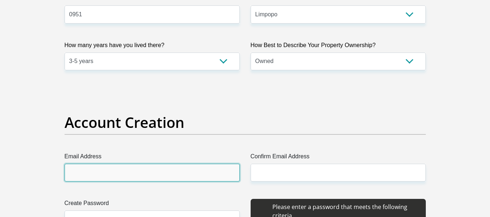
click at [177, 175] on input "Email Address" at bounding box center [152, 173] width 175 height 18
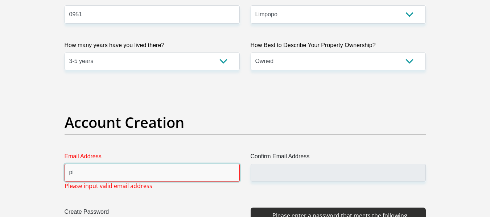
type input "pinkmal09@gmail.com"
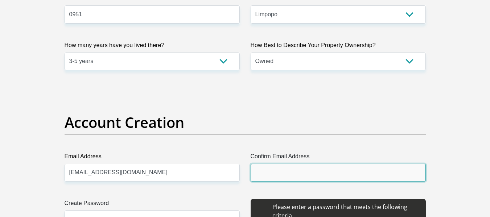
click at [286, 177] on input "Confirm Email Address" at bounding box center [338, 173] width 175 height 18
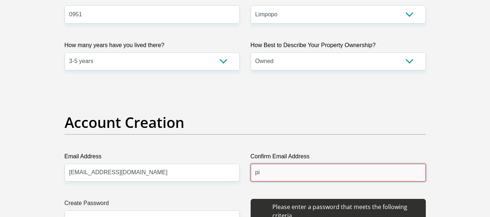
type input "pinkmal09@gmail.com"
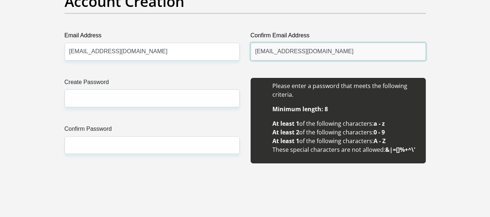
scroll to position [648, 0]
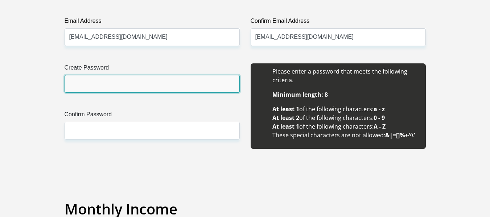
click at [139, 82] on input "Create Password" at bounding box center [152, 84] width 175 height 18
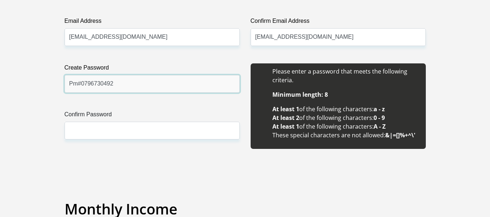
click at [81, 85] on input "Pm#0796730492" at bounding box center [152, 84] width 175 height 18
type input "Pm@0796730492"
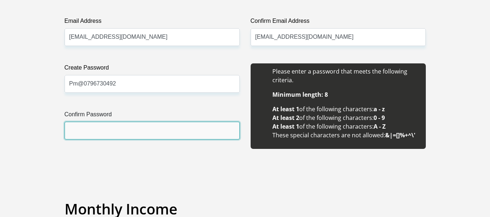
click at [139, 130] on input "Confirm Password" at bounding box center [152, 131] width 175 height 18
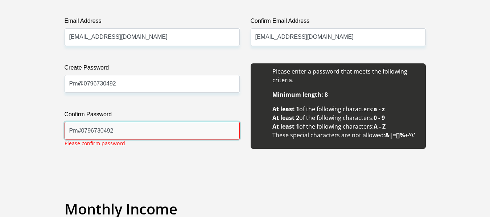
click at [81, 133] on input "Pm#0796730492" at bounding box center [152, 131] width 175 height 18
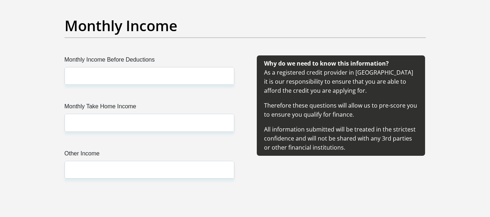
scroll to position [851, 0]
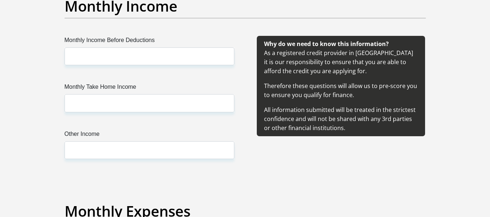
type input "Pm@0796730492"
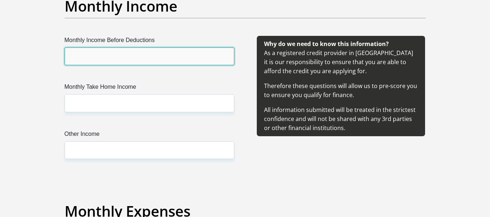
click at [194, 54] on input "Monthly Income Before Deductions" at bounding box center [150, 57] width 170 height 18
type input "13400"
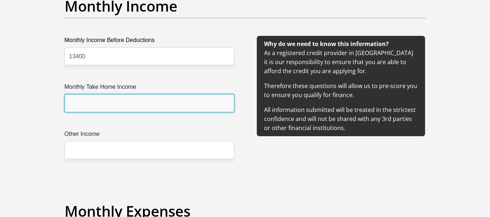
click at [118, 103] on input "Monthly Take Home Income" at bounding box center [150, 103] width 170 height 18
type input "12100"
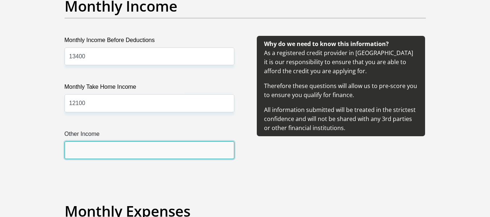
click at [117, 148] on input "Other Income" at bounding box center [150, 150] width 170 height 18
type input "0"
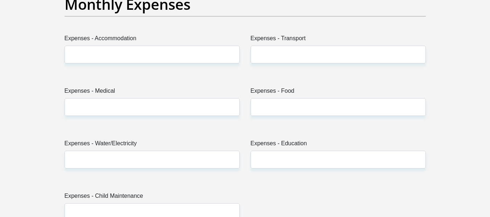
scroll to position [1059, 0]
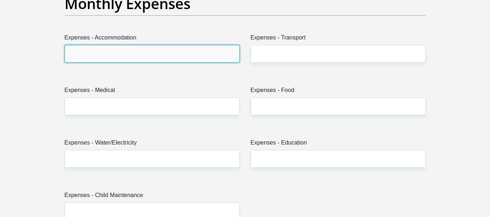
click at [180, 57] on input "Expenses - Accommodation" at bounding box center [152, 54] width 175 height 18
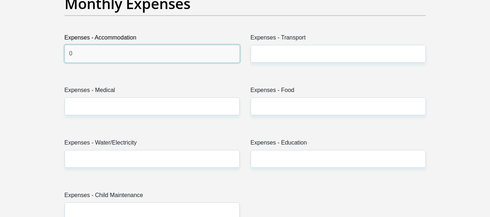
type input "0"
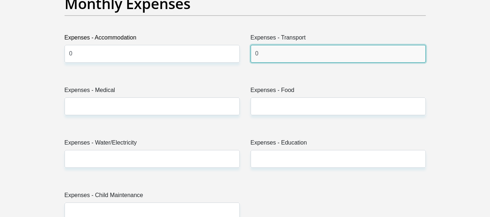
click at [281, 55] on input "0" at bounding box center [338, 54] width 175 height 18
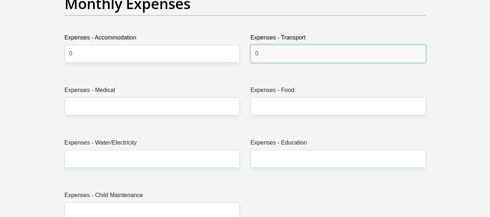
type input "0"
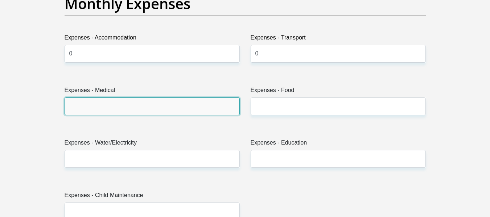
click at [151, 115] on input "Expenses - Medical" at bounding box center [152, 107] width 175 height 18
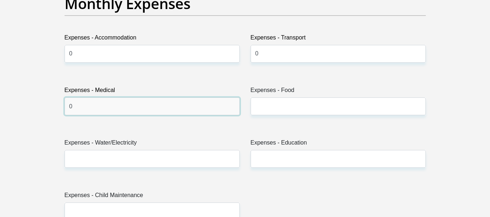
type input "0"
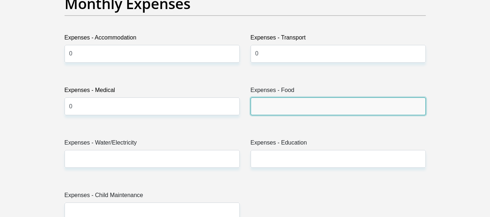
click at [297, 102] on input "Expenses - Food" at bounding box center [338, 107] width 175 height 18
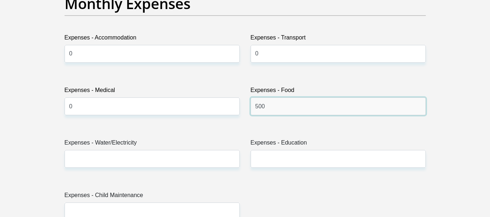
type input "500"
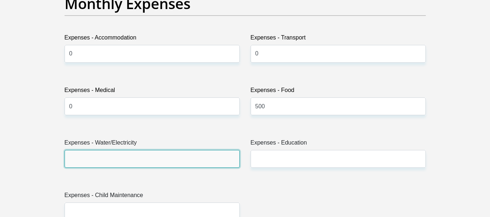
click at [187, 165] on input "Expenses - Water/Electricity" at bounding box center [152, 159] width 175 height 18
type input "150"
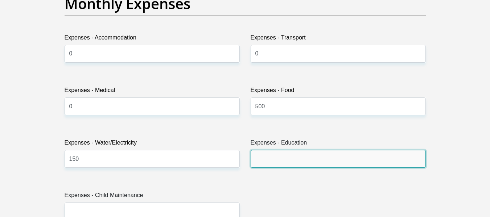
click at [264, 162] on input "Expenses - Education" at bounding box center [338, 159] width 175 height 18
type input "00"
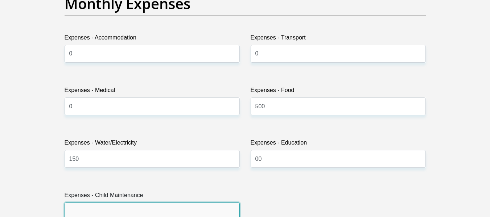
click at [205, 211] on input "Expenses - Child Maintenance" at bounding box center [152, 212] width 175 height 18
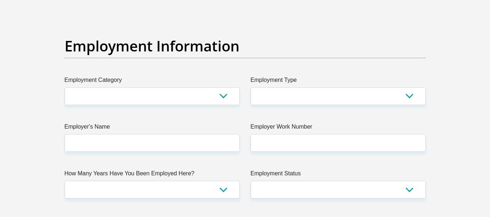
scroll to position [1306, 0]
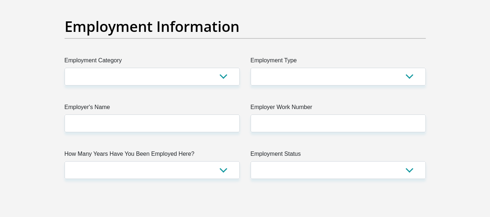
type input "0"
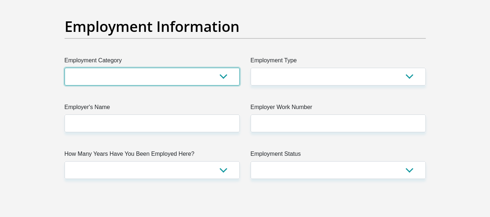
click at [204, 78] on select "AGRICULTURE ALCOHOL & TOBACCO CONSTRUCTION MATERIALS METALLURGY EQUIPMENT FOR R…" at bounding box center [152, 77] width 175 height 18
select select "53"
click at [65, 68] on select "AGRICULTURE ALCOHOL & TOBACCO CONSTRUCTION MATERIALS METALLURGY EQUIPMENT FOR R…" at bounding box center [152, 77] width 175 height 18
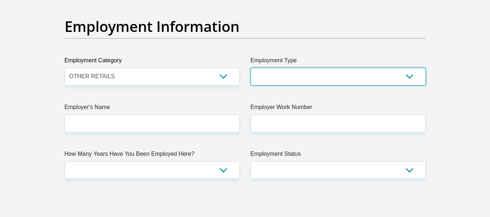
click at [333, 81] on select "College/Lecturer Craft Seller Creative Driver Executive Farmer Forces - Non Com…" at bounding box center [338, 77] width 175 height 18
select select "Sales"
click at [251, 68] on select "College/Lecturer Craft Seller Creative Driver Executive Farmer Forces - Non Com…" at bounding box center [338, 77] width 175 height 18
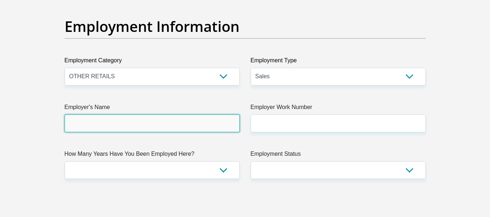
click at [178, 121] on input "Employer's Name" at bounding box center [152, 124] width 175 height 18
type input "pepkor"
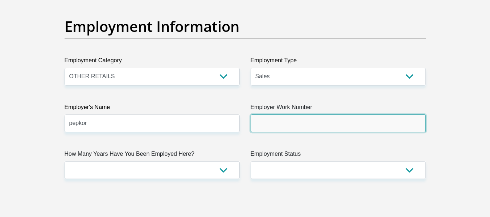
click at [280, 128] on input "Employer Work Number" at bounding box center [338, 124] width 175 height 18
type input "0843163188"
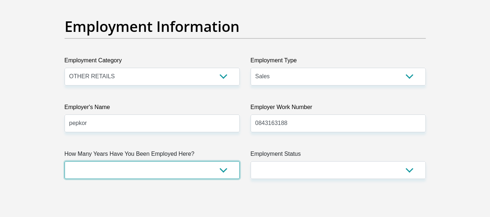
click at [159, 165] on select "less than 1 year 1-3 years 3-5 years 5+ years" at bounding box center [152, 170] width 175 height 18
click at [65, 161] on select "less than 1 year 1-3 years 3-5 years 5+ years" at bounding box center [152, 170] width 175 height 18
click at [198, 168] on select "less than 1 year 1-3 years 3-5 years 5+ years" at bounding box center [152, 170] width 175 height 18
select select "48"
click at [65, 161] on select "less than 1 year 1-3 years 3-5 years 5+ years" at bounding box center [152, 170] width 175 height 18
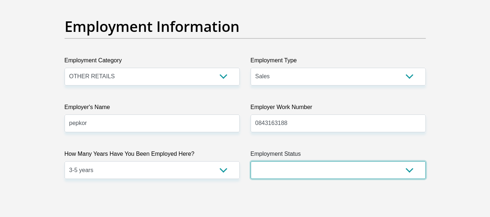
click at [313, 166] on select "Permanent/Full-time Part-time/Casual Contract Worker Self-Employed Housewife Re…" at bounding box center [338, 170] width 175 height 18
select select "1"
click at [251, 161] on select "Permanent/Full-time Part-time/Casual Contract Worker Self-Employed Housewife Re…" at bounding box center [338, 170] width 175 height 18
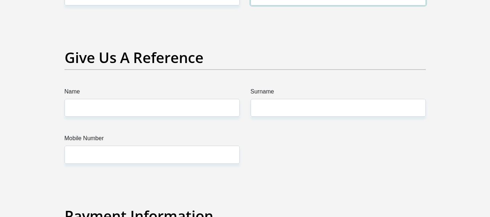
scroll to position [1547, 0]
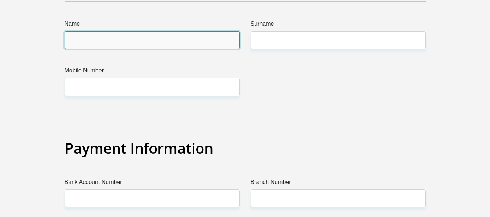
click at [197, 37] on input "Name" at bounding box center [152, 40] width 175 height 18
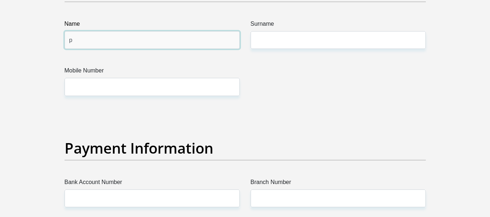
type input "peter"
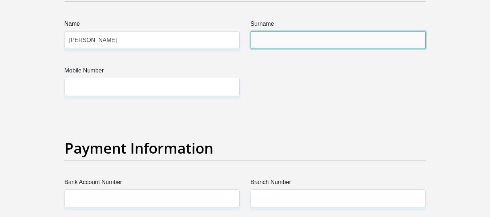
click at [294, 36] on input "Surname" at bounding box center [338, 40] width 175 height 18
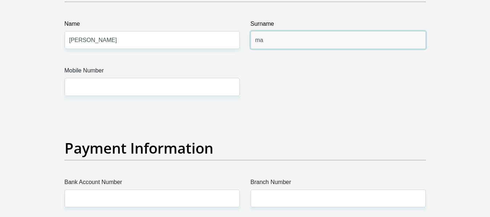
type input "malatjie"
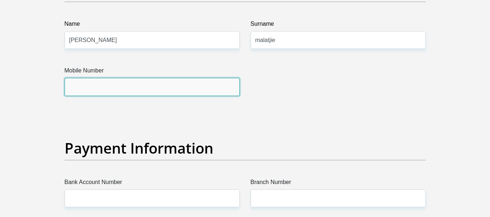
click at [157, 86] on input "Mobile Number" at bounding box center [152, 87] width 175 height 18
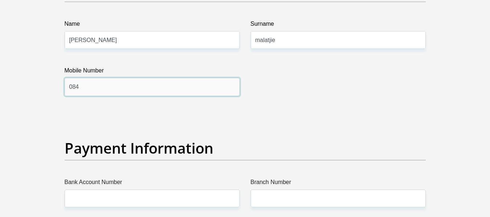
type input "0843163187"
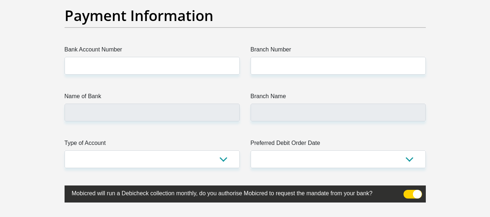
scroll to position [1693, 0]
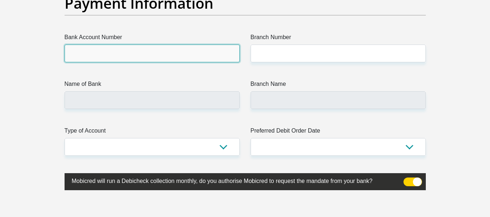
click at [96, 55] on input "Bank Account Number" at bounding box center [152, 54] width 175 height 18
type input "1387379990"
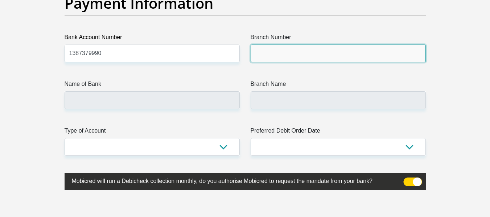
click at [265, 56] on input "Branch Number" at bounding box center [338, 54] width 175 height 18
type input "470010"
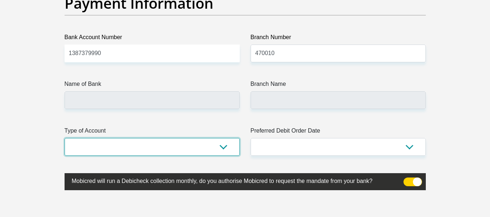
click at [198, 144] on select "Cheque Savings" at bounding box center [152, 147] width 175 height 18
type input "CAPITEC BANK LIMITED"
type input "CAPITEC BANK CPC"
select select "SAV"
click at [65, 138] on select "Cheque Savings" at bounding box center [152, 147] width 175 height 18
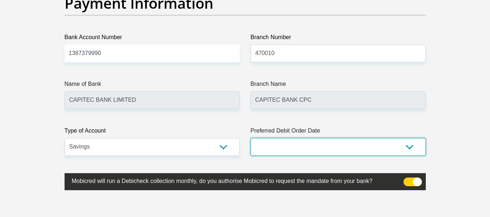
click at [290, 147] on select "1st 2nd 3rd 4th 5th 7th 18th 19th 20th 21st 22nd 23rd 24th 25th 26th 27th 28th …" at bounding box center [338, 147] width 175 height 18
select select "5"
click at [251, 138] on select "1st 2nd 3rd 4th 5th 7th 18th 19th 20th 21st 22nd 23rd 24th 25th 26th 27th 28th …" at bounding box center [338, 147] width 175 height 18
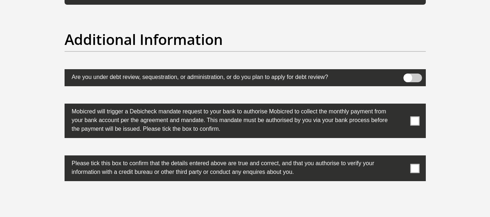
scroll to position [2261, 0]
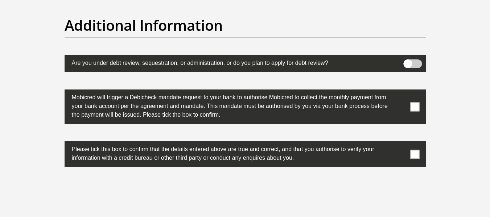
click at [414, 105] on span at bounding box center [414, 106] width 9 height 9
click at [400, 91] on input "checkbox" at bounding box center [400, 91] width 0 height 0
click at [418, 153] on span at bounding box center [414, 154] width 9 height 9
click at [400, 143] on input "checkbox" at bounding box center [400, 143] width 0 height 0
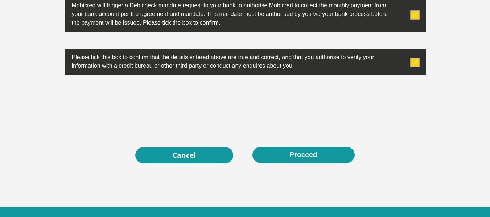
scroll to position [2358, 0]
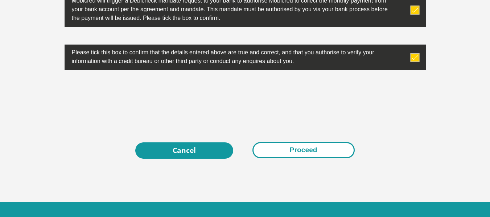
click at [289, 152] on button "Proceed" at bounding box center [303, 150] width 102 height 16
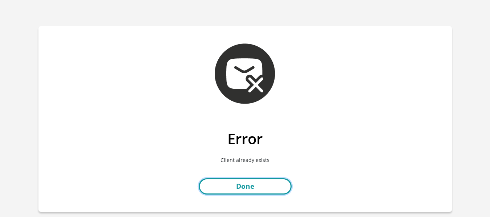
click at [251, 189] on link "Done" at bounding box center [245, 186] width 93 height 16
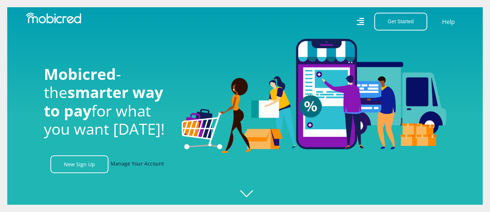
click at [132, 168] on link "Manage Your Account" at bounding box center [137, 164] width 53 height 18
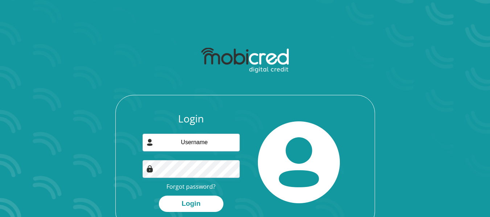
click at [180, 152] on div "Login Forgot password? Login" at bounding box center [191, 162] width 108 height 99
click at [184, 138] on input "email" at bounding box center [191, 143] width 97 height 18
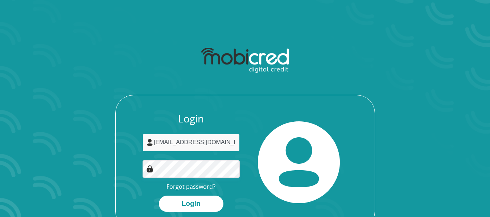
type input "[EMAIL_ADDRESS][DOMAIN_NAME]"
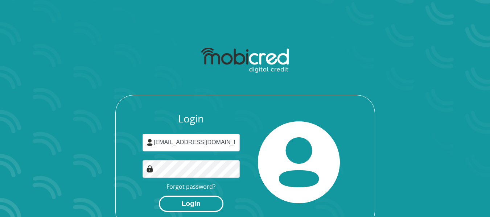
click at [190, 207] on button "Login" at bounding box center [191, 204] width 65 height 16
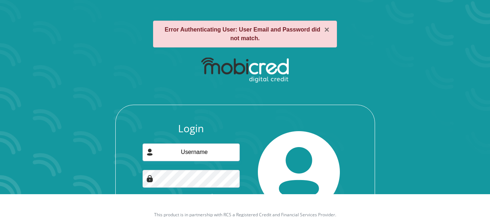
scroll to position [38, 0]
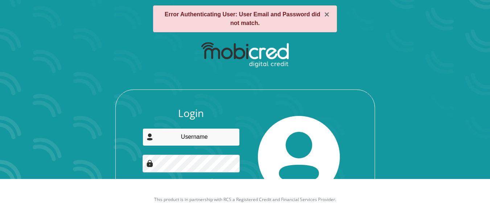
click at [174, 137] on input "email" at bounding box center [191, 137] width 97 height 18
type input "[EMAIL_ADDRESS][DOMAIN_NAME]"
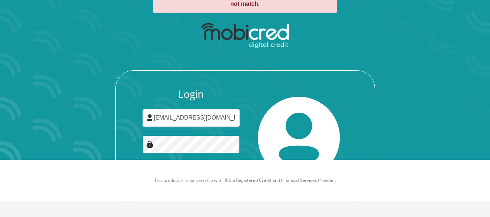
scroll to position [62, 0]
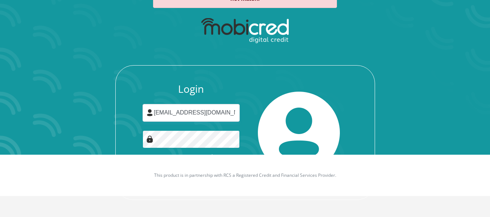
click at [159, 166] on button "Login" at bounding box center [191, 174] width 65 height 16
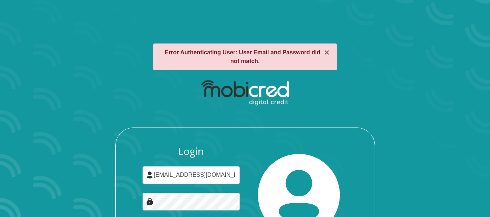
scroll to position [62, 0]
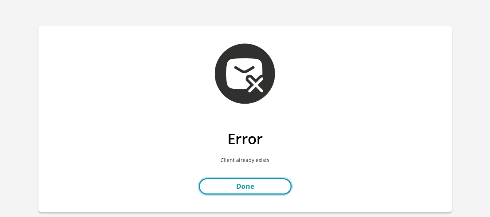
click at [262, 189] on link "Done" at bounding box center [245, 186] width 93 height 16
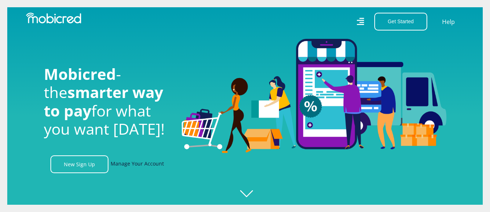
click at [145, 165] on link "Manage Your Account" at bounding box center [137, 164] width 53 height 18
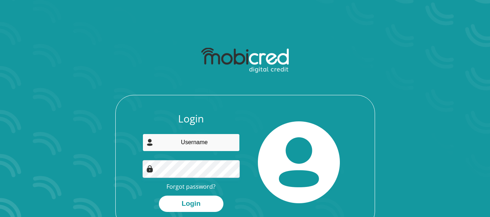
click at [195, 143] on input "email" at bounding box center [191, 143] width 97 height 18
type input "[EMAIL_ADDRESS][DOMAIN_NAME]"
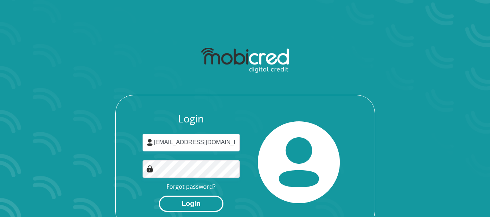
click at [195, 201] on button "Login" at bounding box center [191, 204] width 65 height 16
